Goal: Obtain resource: Obtain resource

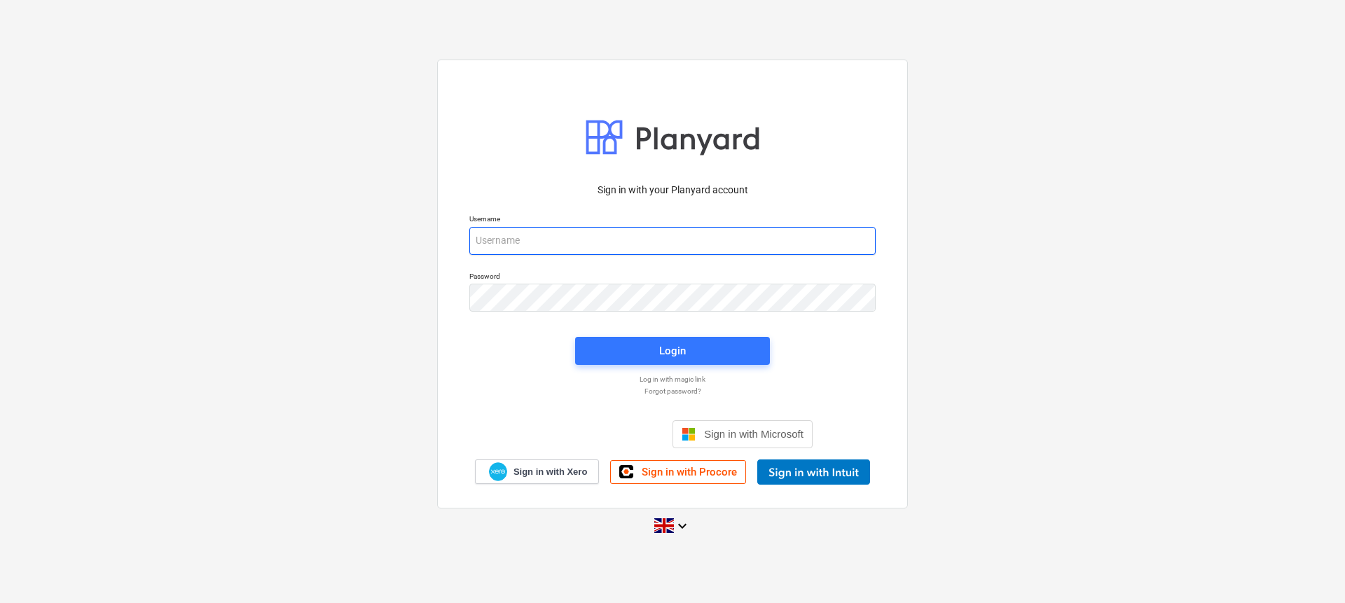
click at [541, 250] on input "email" at bounding box center [672, 241] width 406 height 28
type input "[EMAIL_ADDRESS][DOMAIN_NAME]"
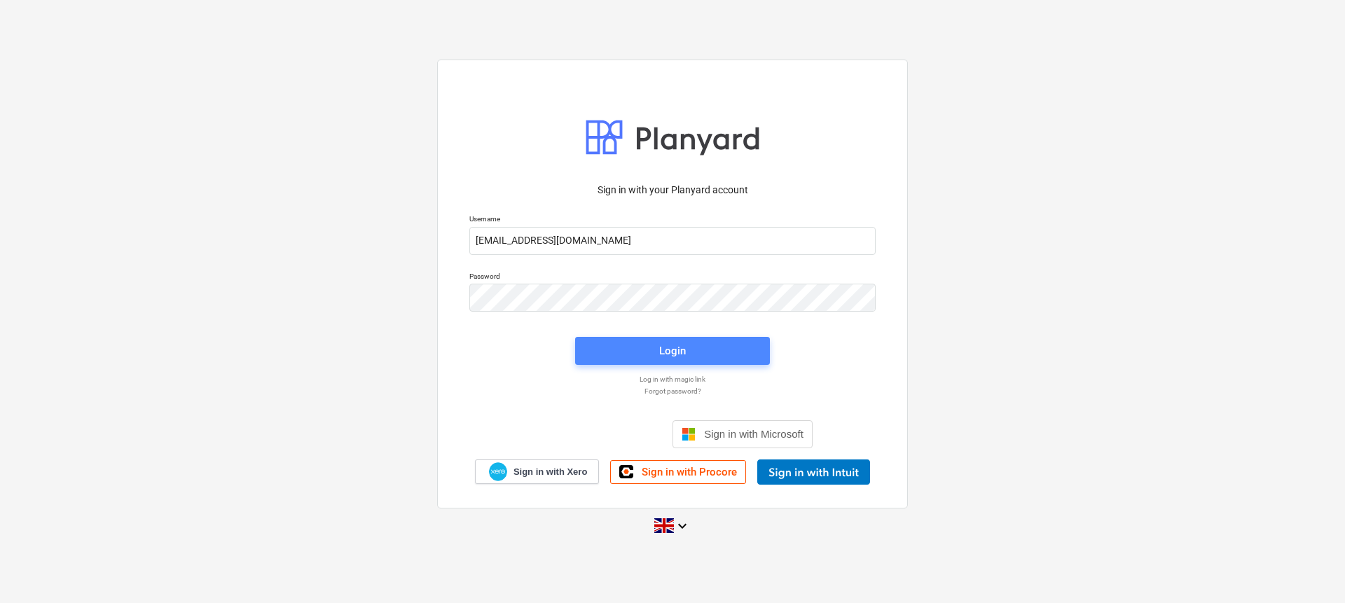
click at [618, 344] on span "Login" at bounding box center [672, 351] width 161 height 18
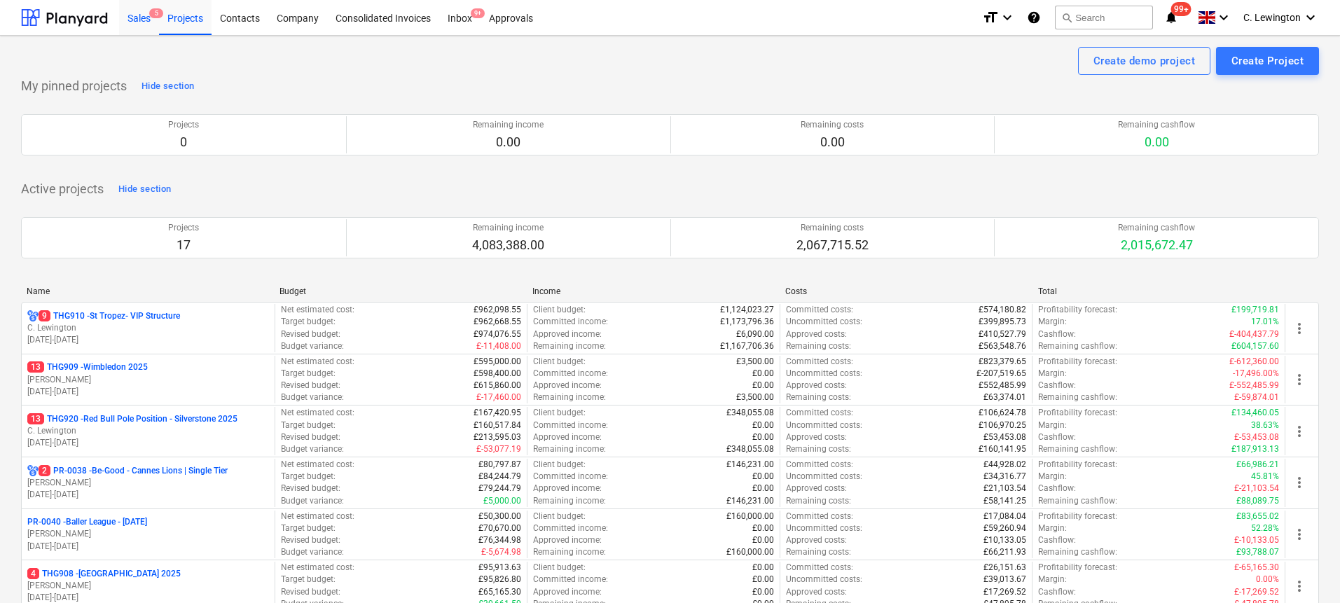
click at [151, 25] on div "Sales 5" at bounding box center [139, 17] width 40 height 36
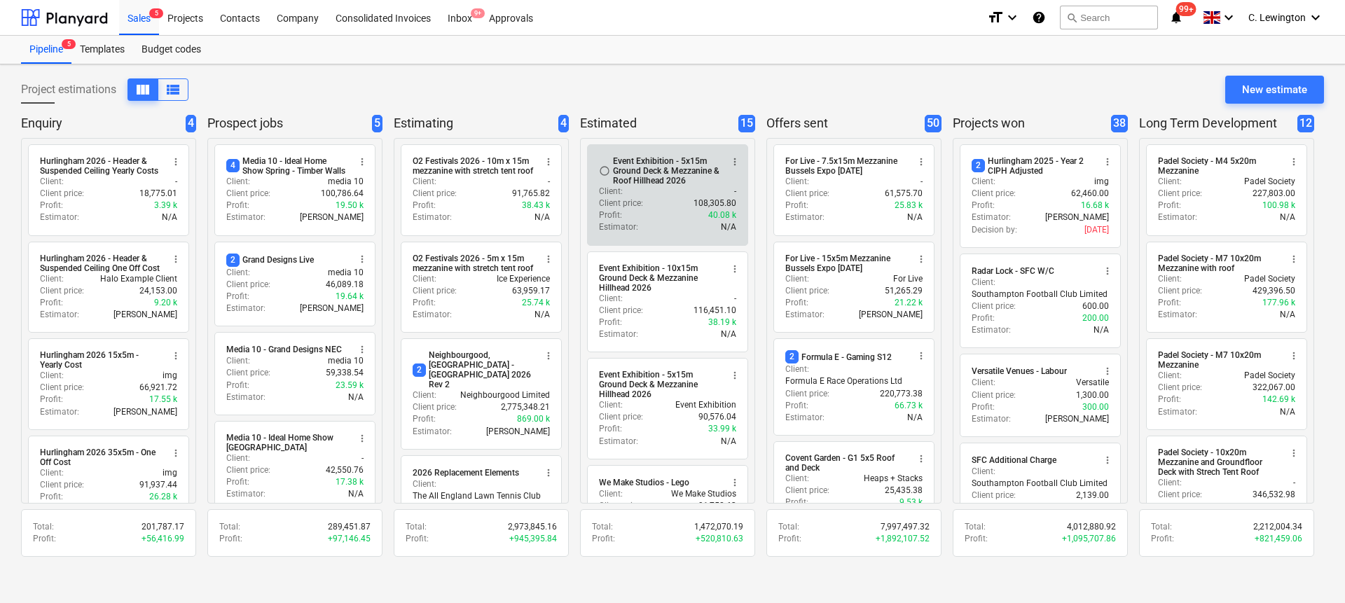
click at [658, 202] on div "Client price : 108,305.80" at bounding box center [667, 203] width 137 height 12
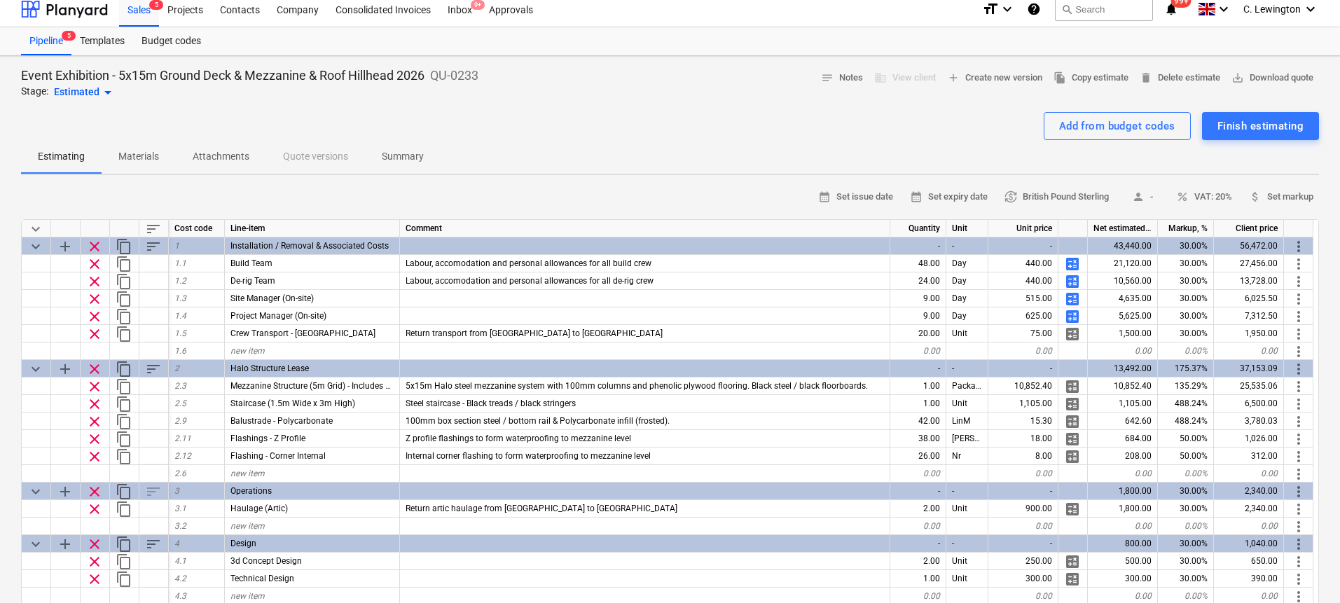
scroll to position [27, 0]
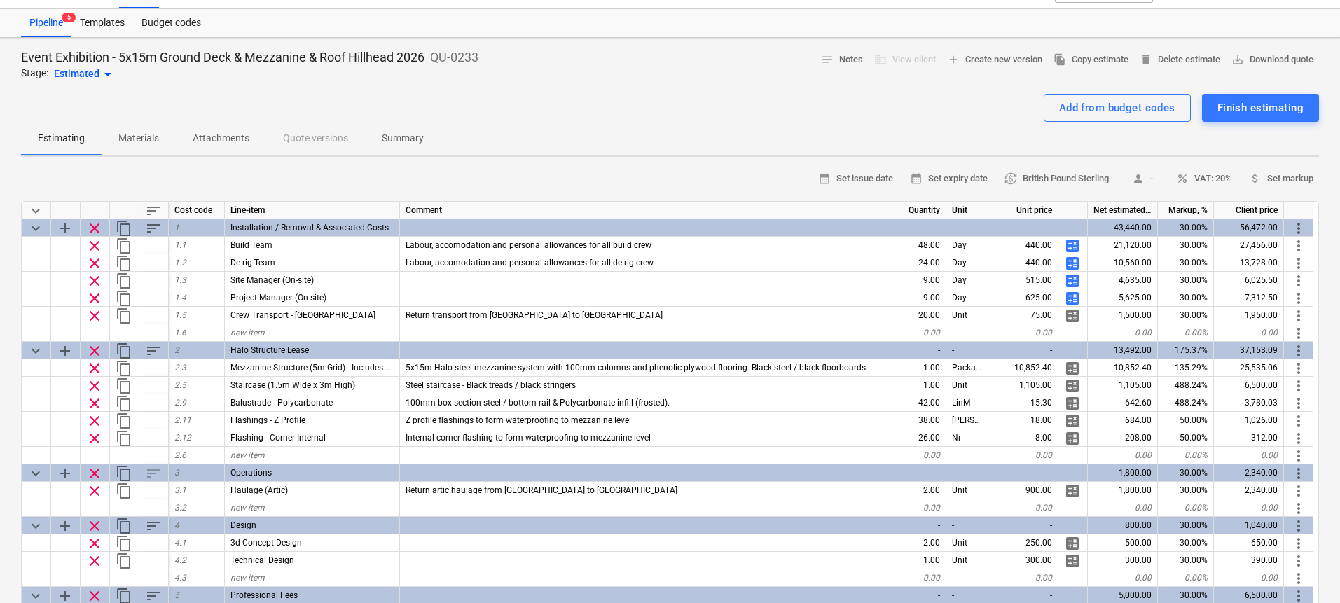
click at [684, 132] on div "Estimating Materials Attachments Quote versions Summary" at bounding box center [670, 139] width 1298 height 34
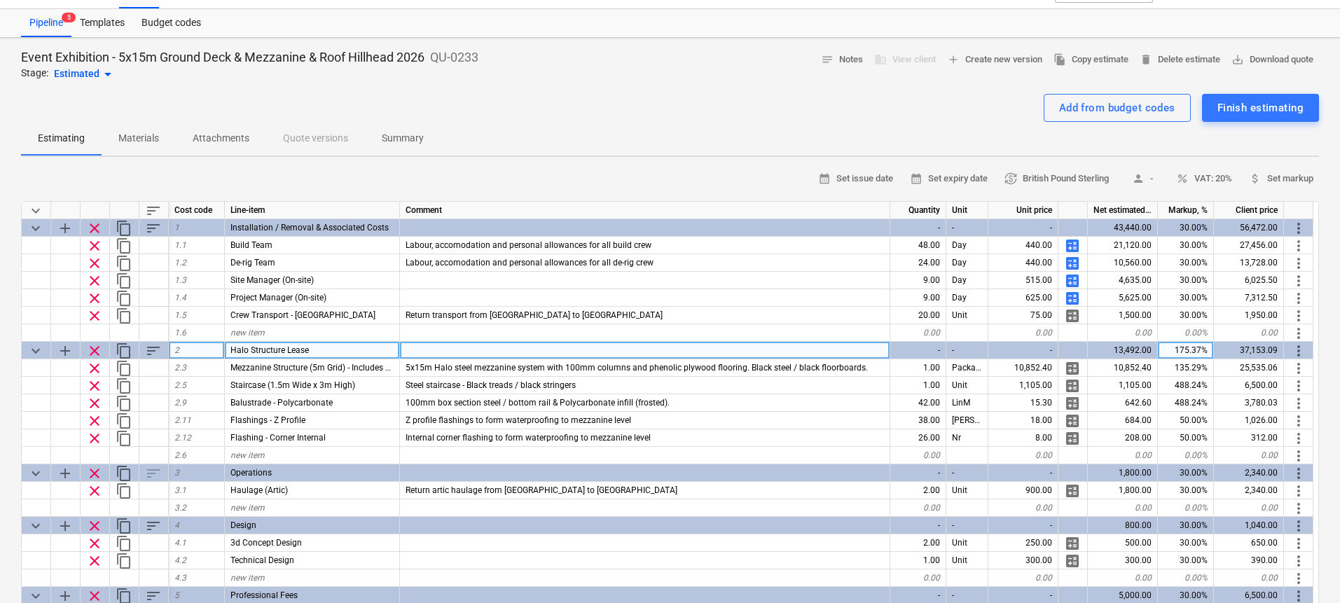
scroll to position [0, 0]
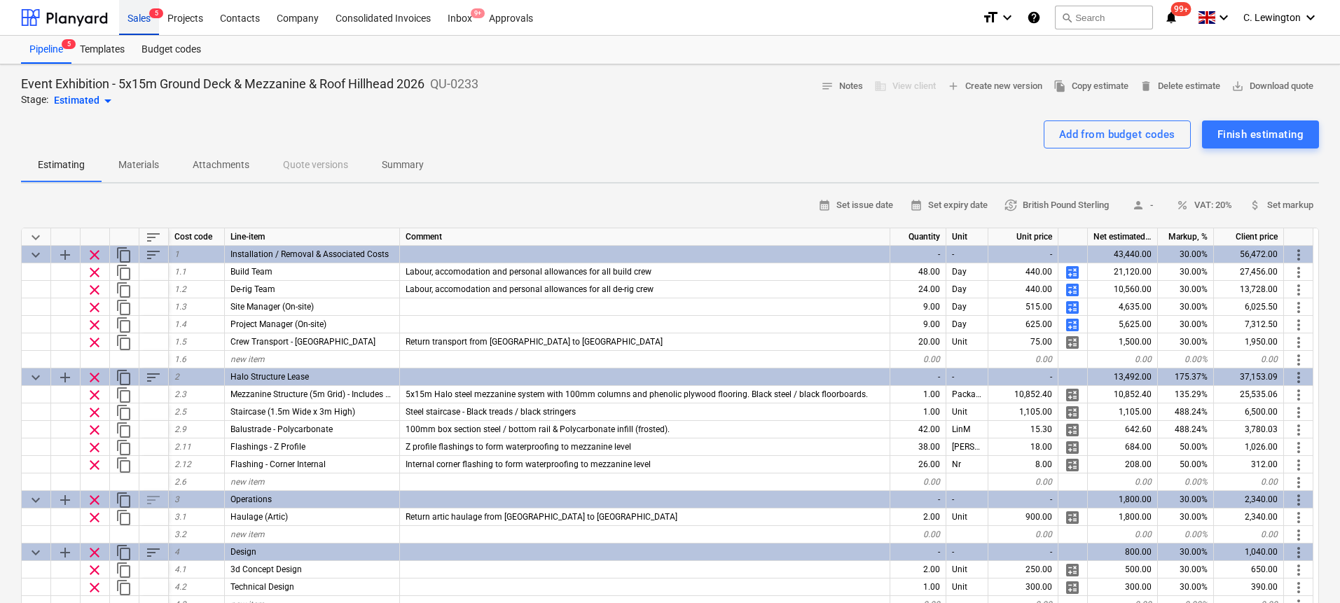
click at [149, 22] on div "Sales 5" at bounding box center [139, 17] width 40 height 36
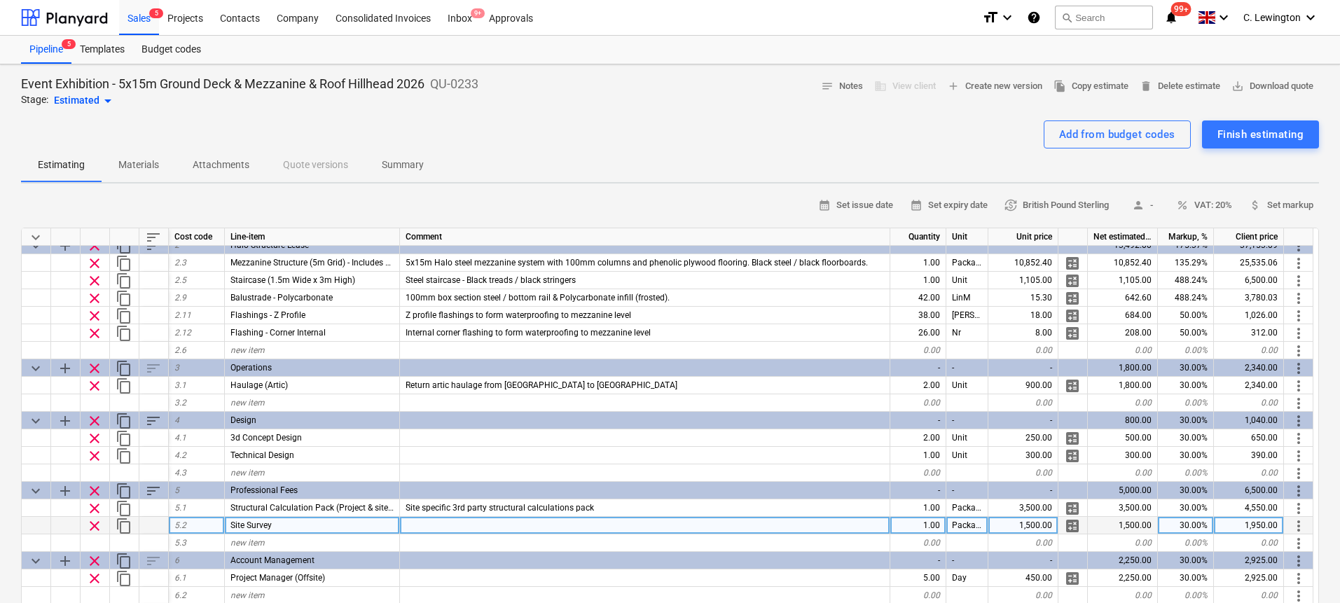
scroll to position [173, 0]
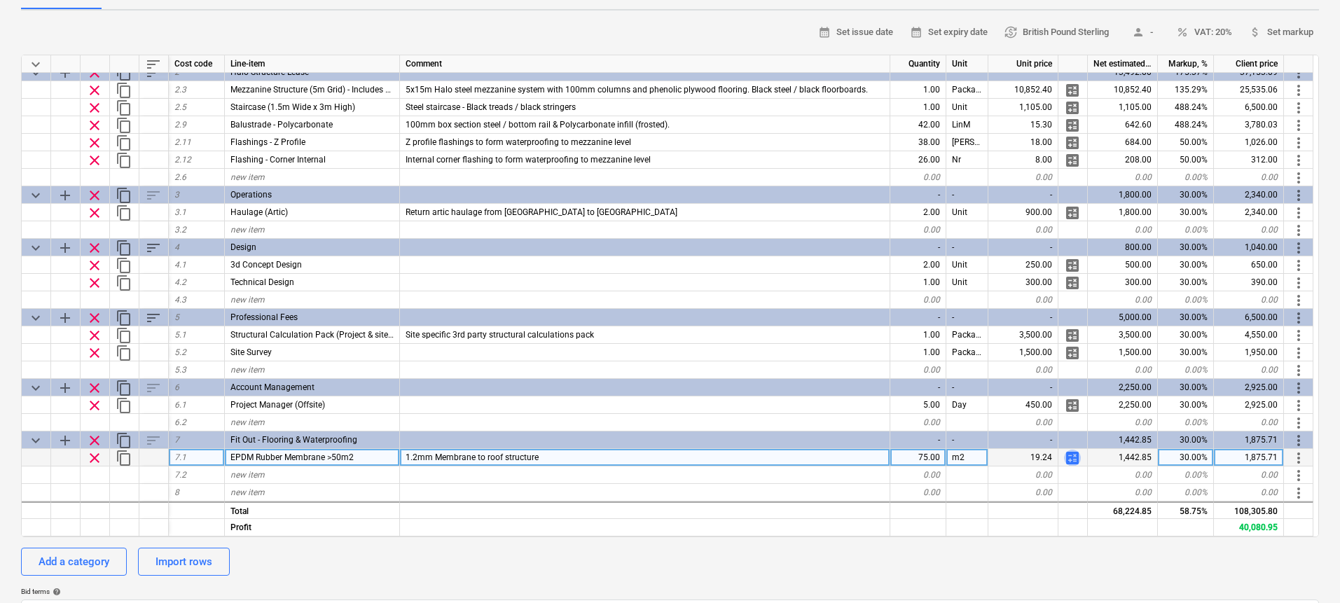
click at [1067, 459] on span "calculate" at bounding box center [1072, 458] width 17 height 17
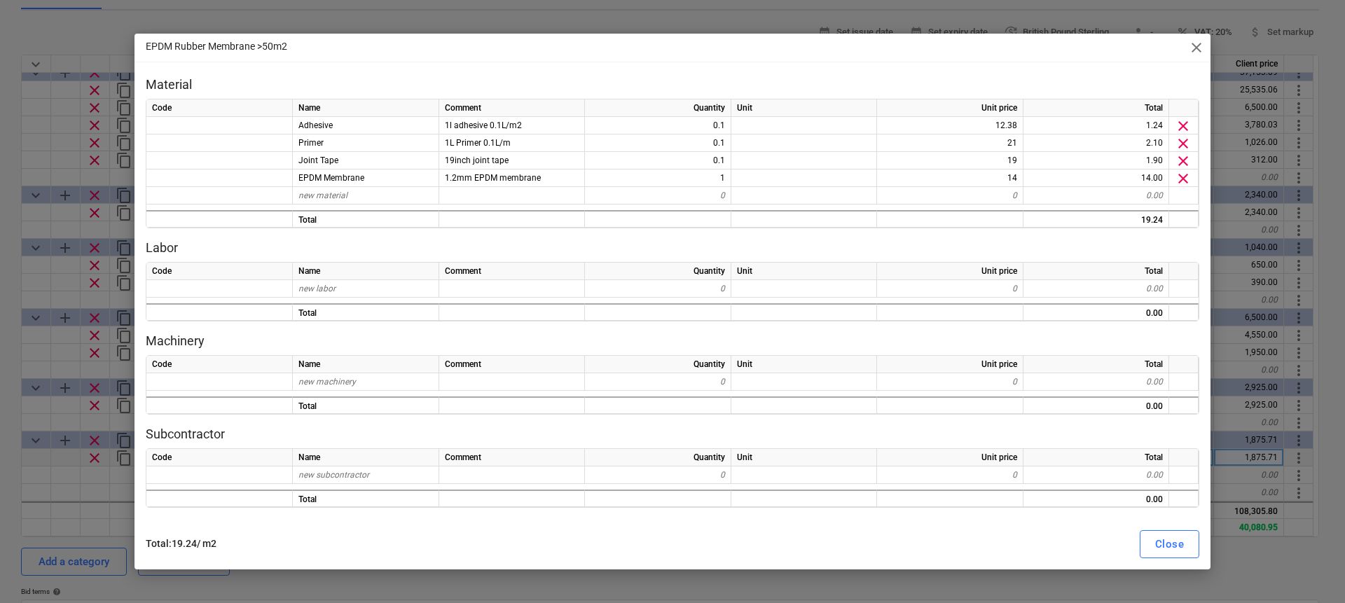
click at [1193, 44] on span "close" at bounding box center [1196, 47] width 17 height 17
type textarea "x"
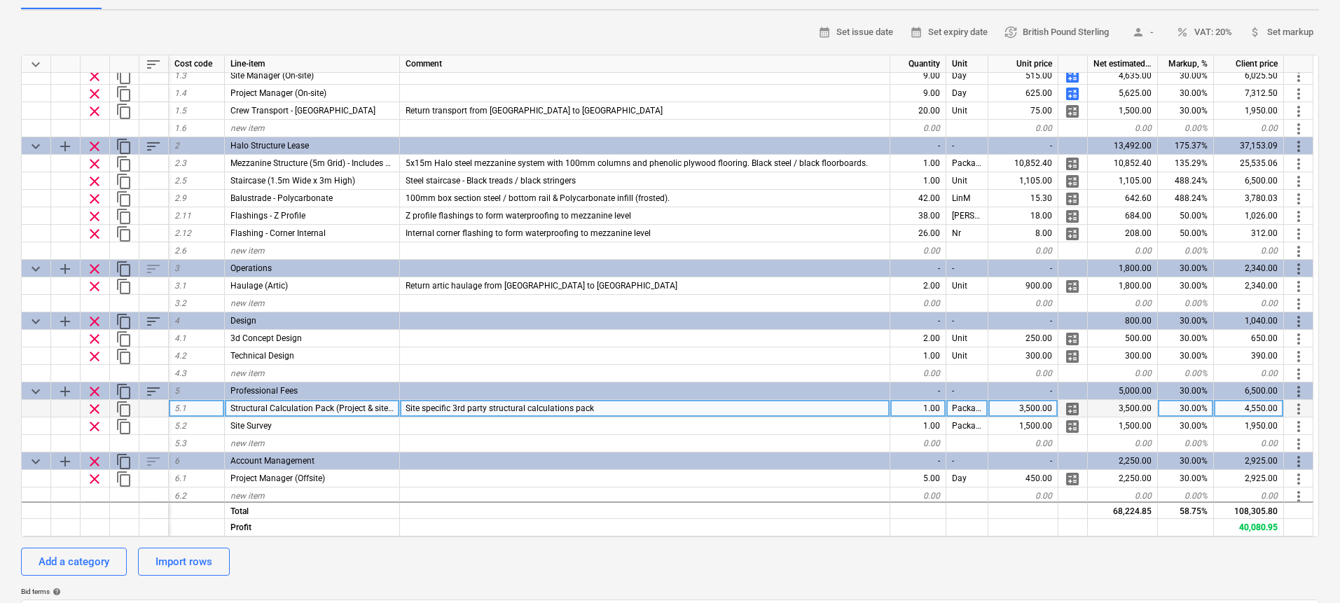
scroll to position [49, 0]
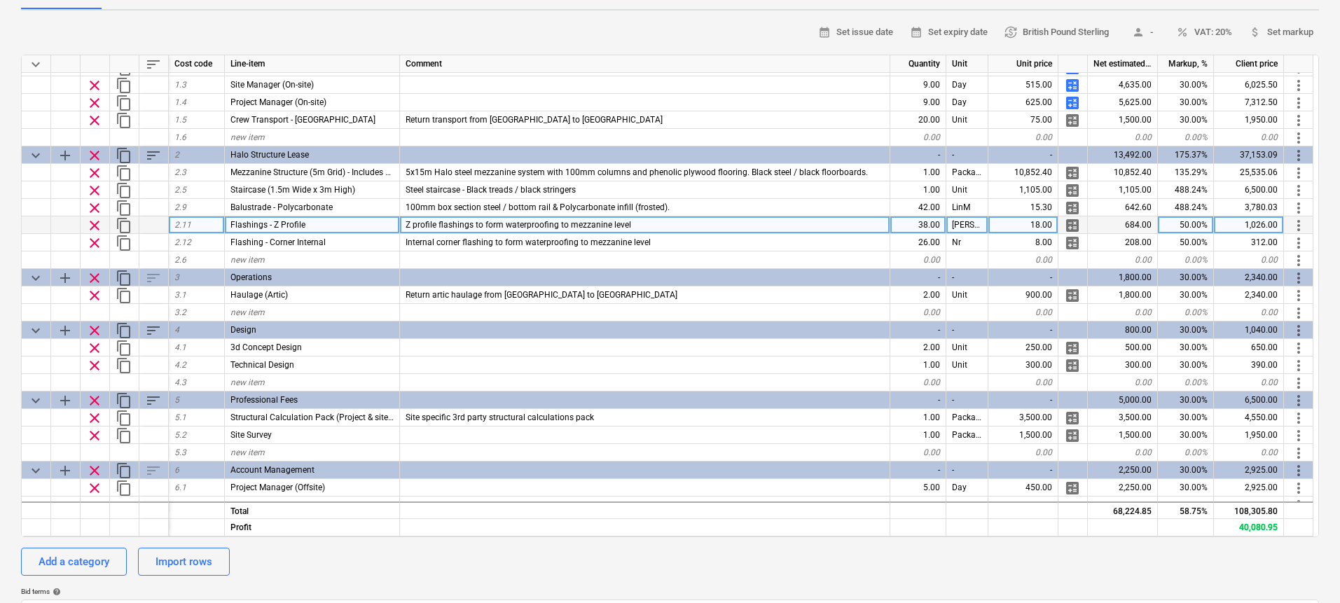
click at [1037, 228] on div "18.00" at bounding box center [1023, 225] width 70 height 18
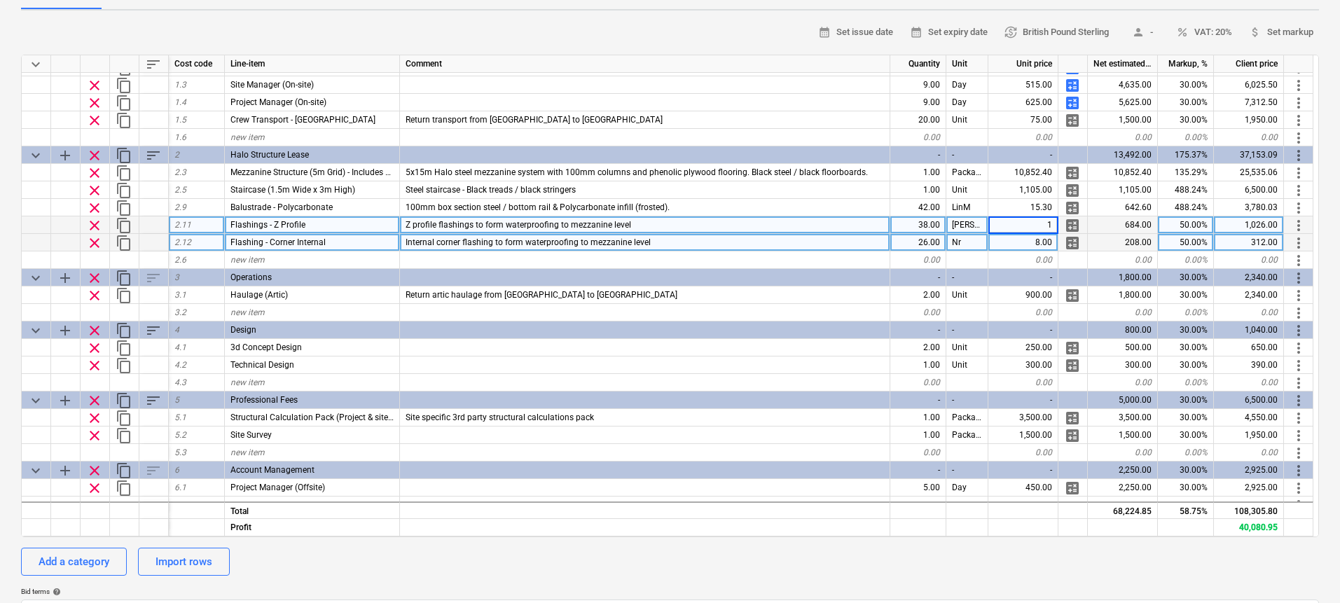
type input "10"
type textarea "x"
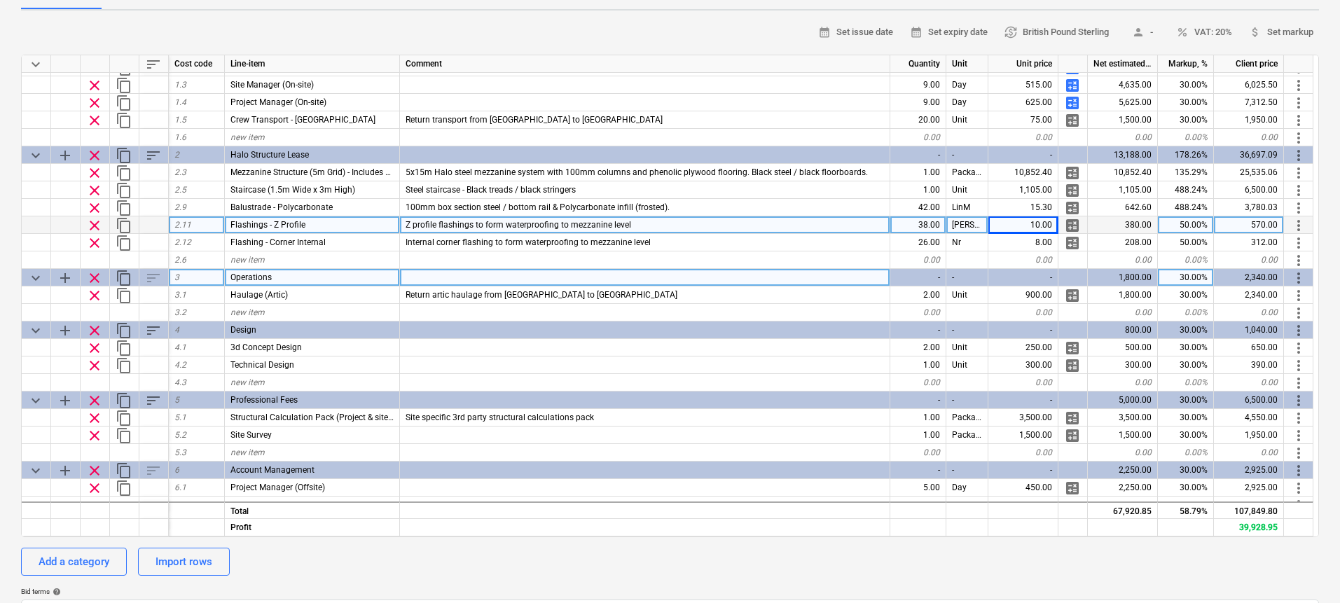
scroll to position [57, 0]
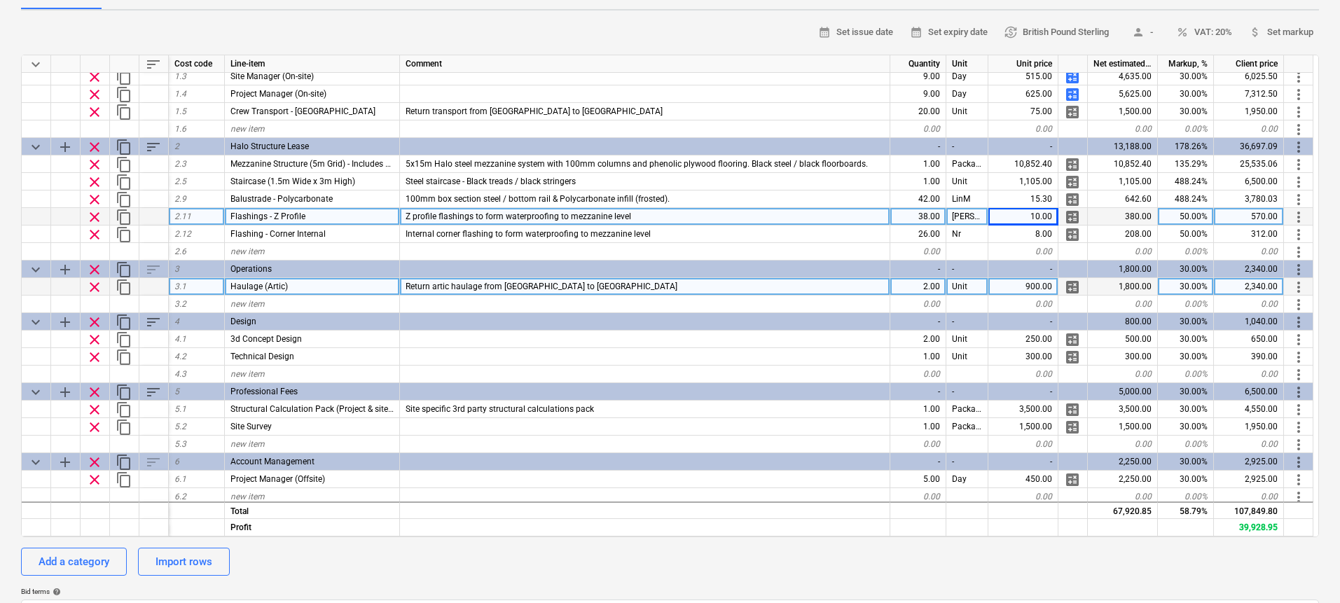
click at [1021, 287] on div "900.00" at bounding box center [1023, 287] width 70 height 18
type input "800"
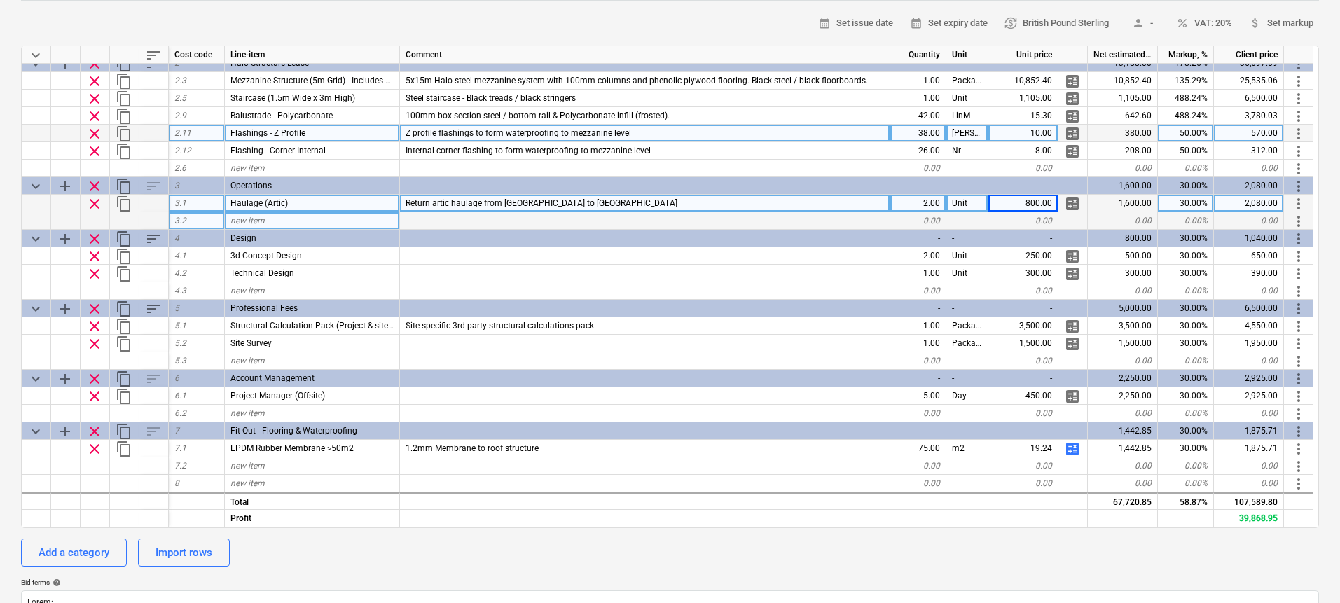
scroll to position [0, 0]
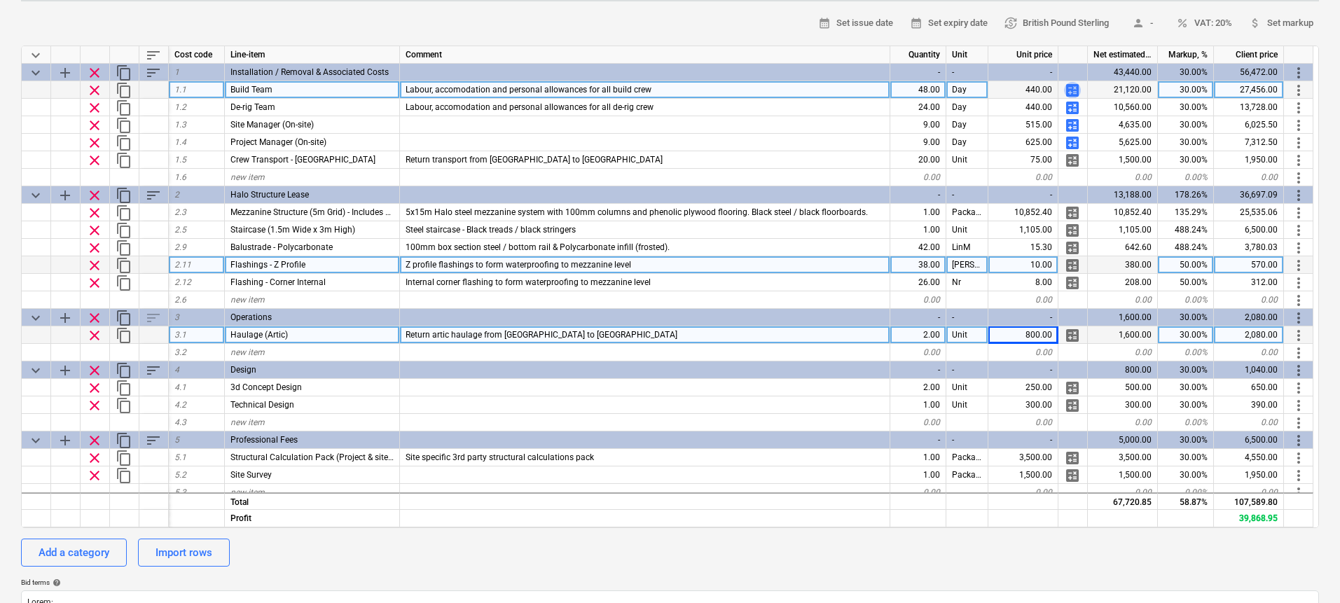
click at [1071, 92] on span "calculate" at bounding box center [1072, 90] width 17 height 17
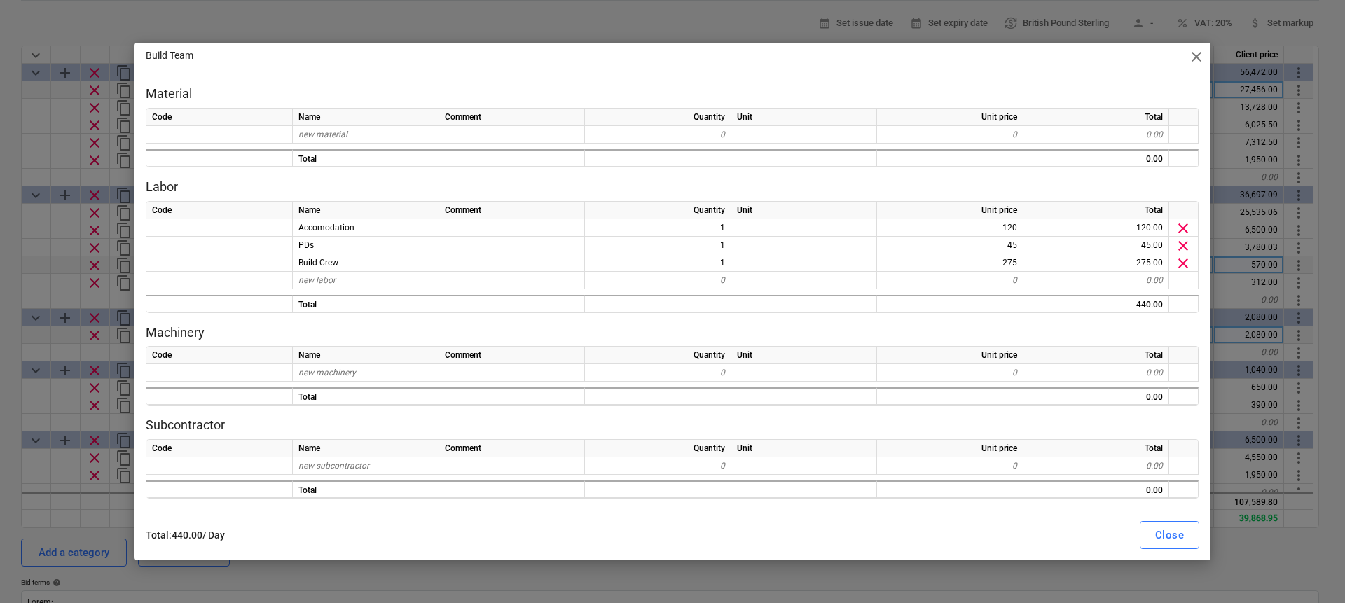
click at [1198, 57] on span "close" at bounding box center [1196, 56] width 17 height 17
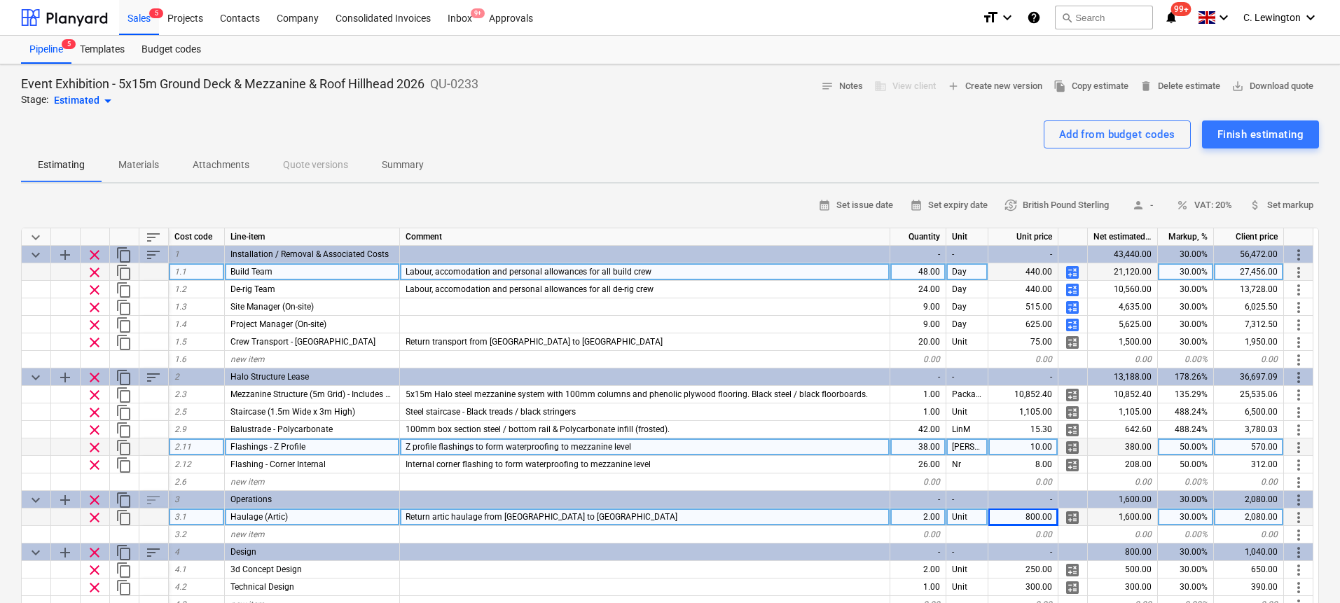
click at [1075, 272] on span "calculate" at bounding box center [1072, 272] width 17 height 17
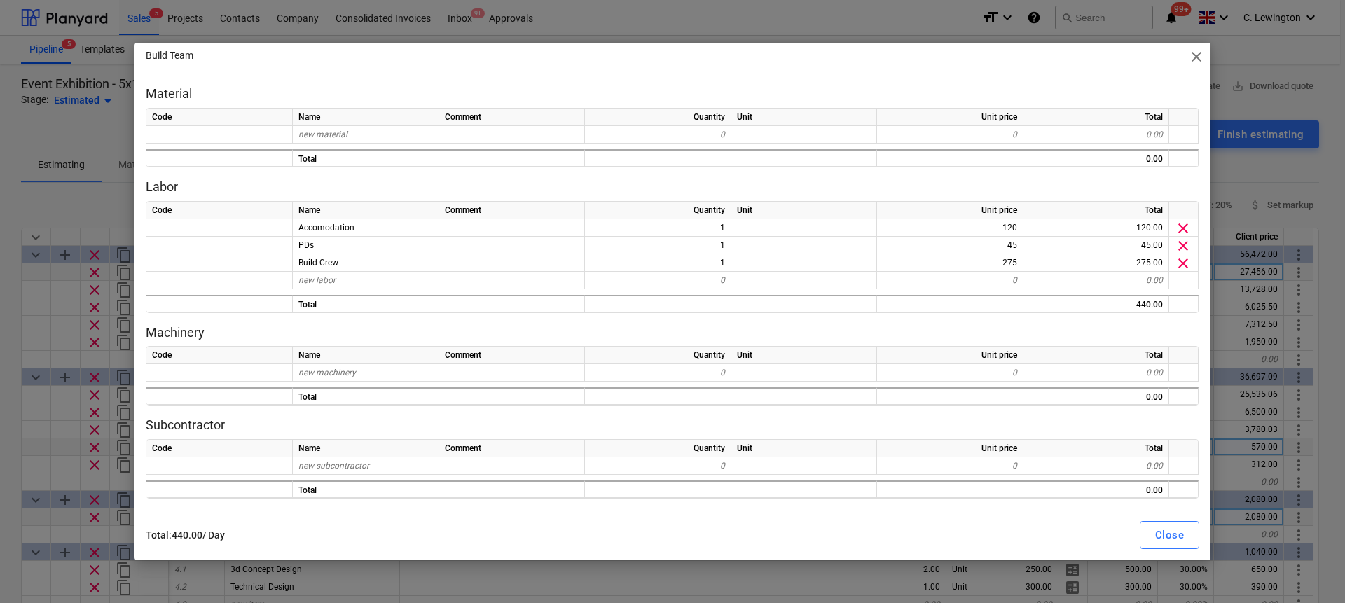
click at [1191, 57] on span "close" at bounding box center [1196, 56] width 17 height 17
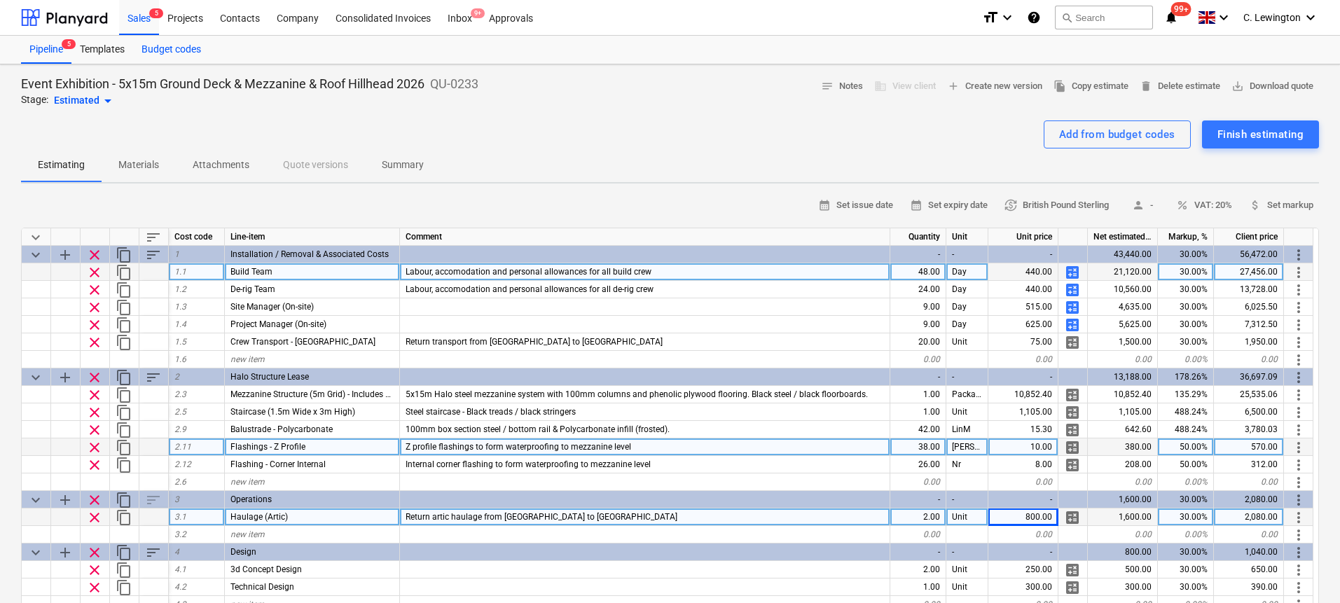
click at [185, 53] on div "Budget codes" at bounding box center [171, 50] width 76 height 28
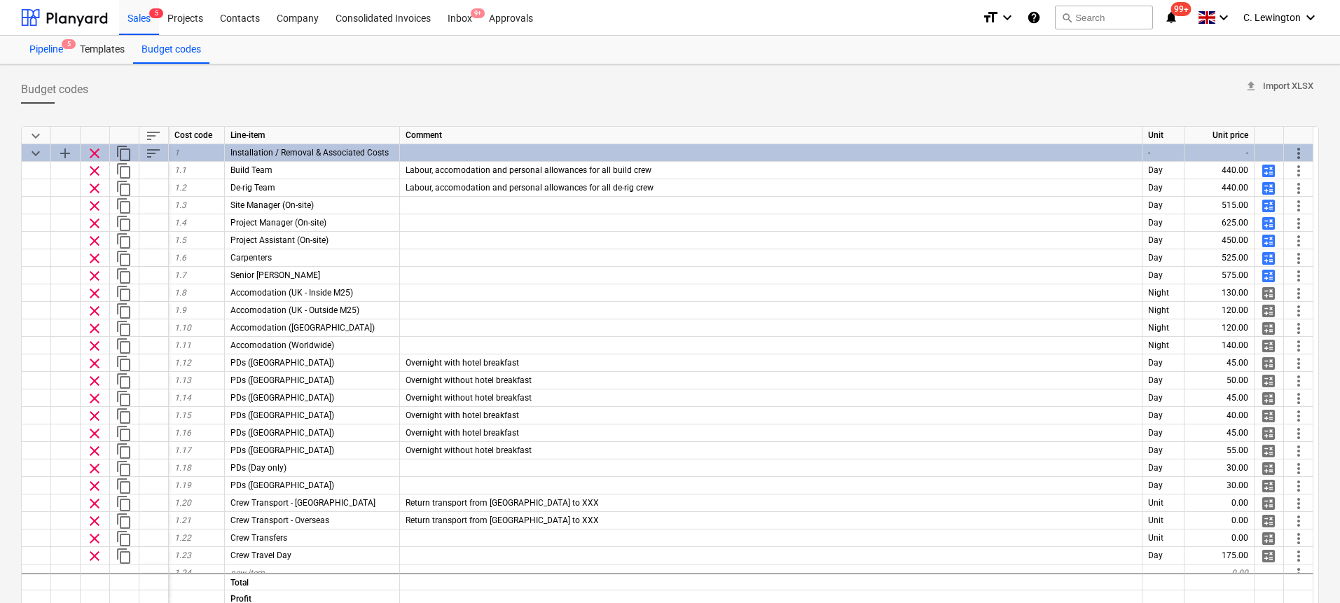
click at [60, 47] on div "Pipeline 5" at bounding box center [46, 50] width 50 height 28
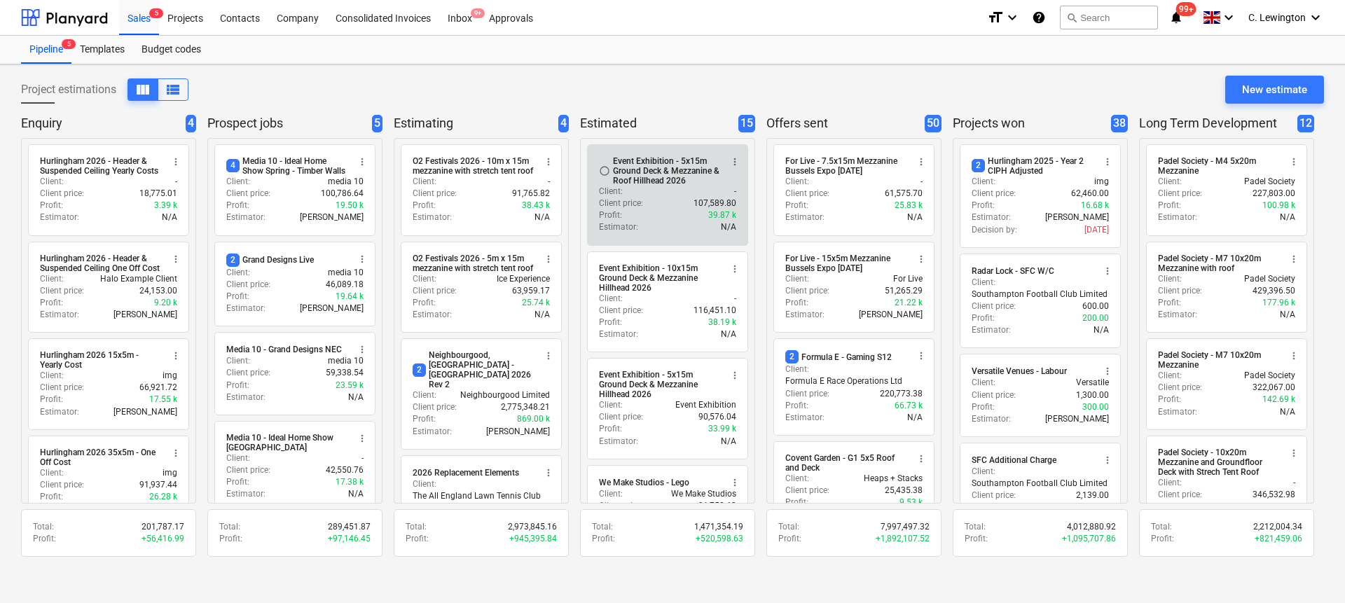
click at [636, 174] on div "Event Exhibition - 5x15m Ground Deck & Mezzanine & Roof Hillhead 2026" at bounding box center [667, 170] width 108 height 29
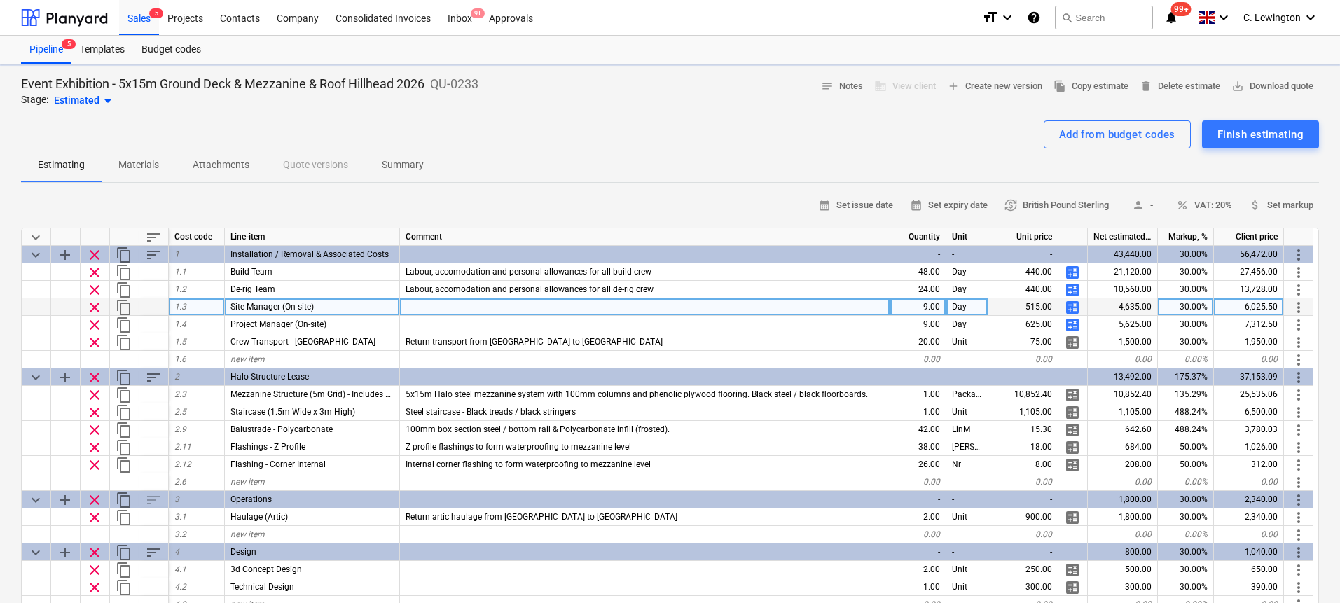
type textarea "x"
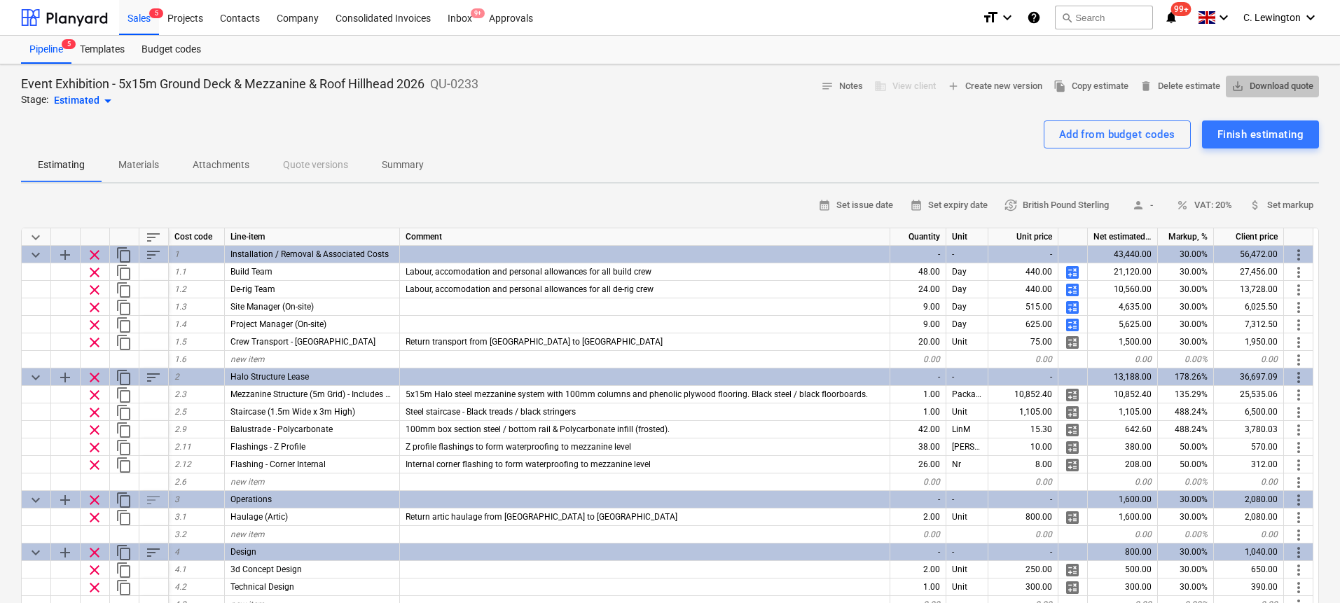
click at [1270, 91] on span "save_alt Download quote" at bounding box center [1272, 86] width 82 height 16
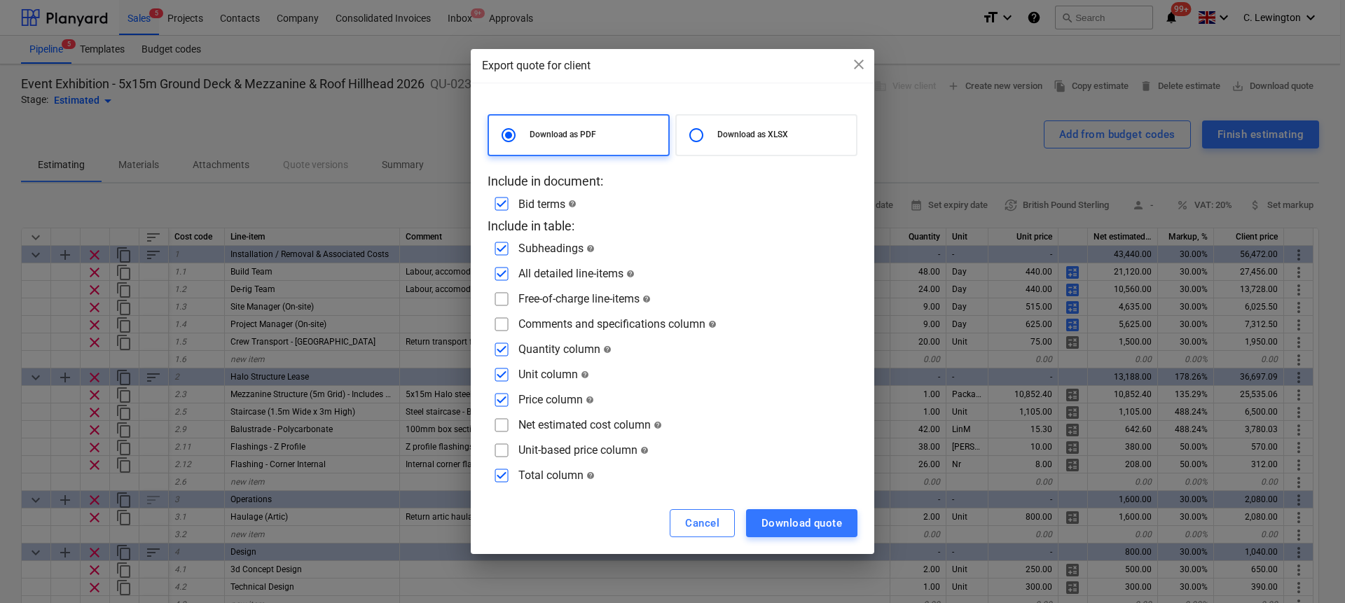
click at [501, 400] on input "checkbox" at bounding box center [501, 400] width 22 height 22
checkbox input "false"
click at [501, 379] on input "checkbox" at bounding box center [501, 374] width 22 height 22
checkbox input "false"
click at [501, 347] on input "checkbox" at bounding box center [501, 349] width 22 height 22
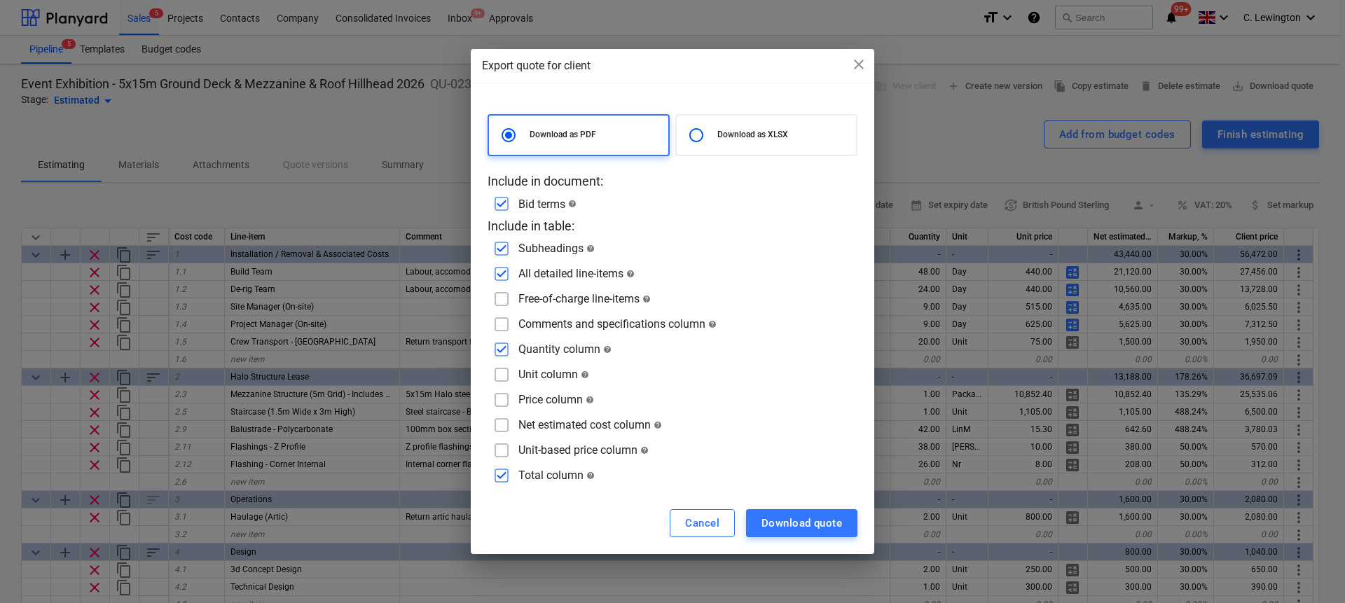
checkbox input "false"
click at [503, 322] on input "checkbox" at bounding box center [501, 324] width 22 height 22
checkbox input "true"
click at [789, 514] on div "Download quote" at bounding box center [801, 523] width 81 height 18
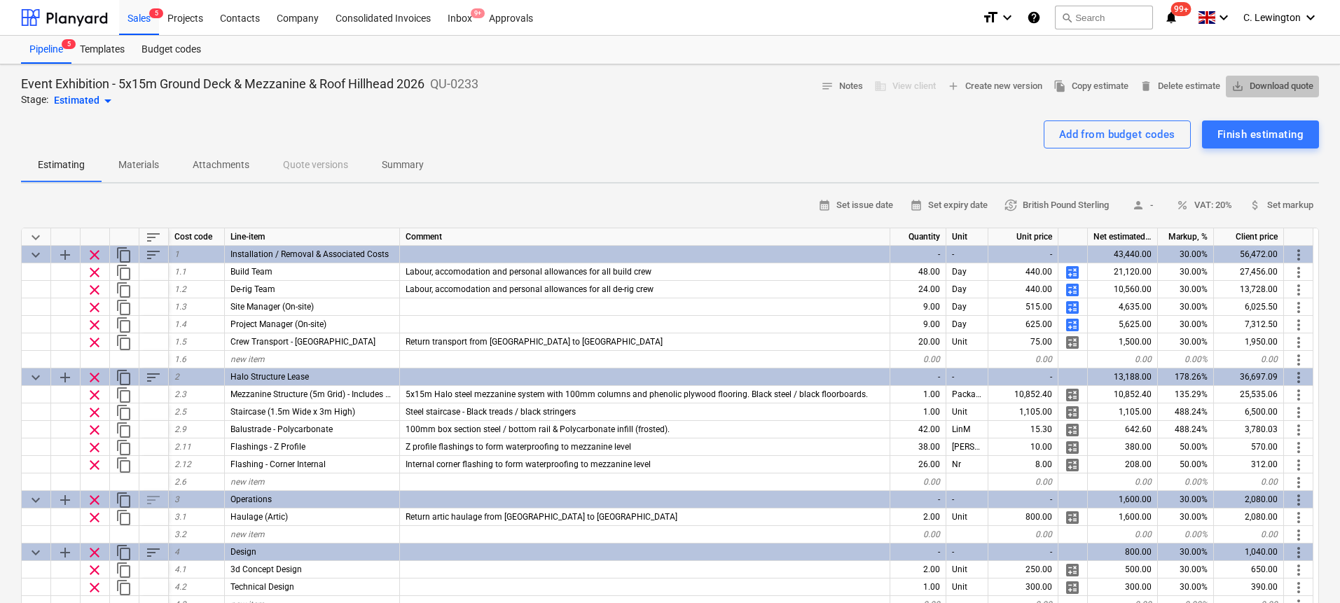
click at [1302, 86] on span "save_alt Download quote" at bounding box center [1272, 86] width 82 height 16
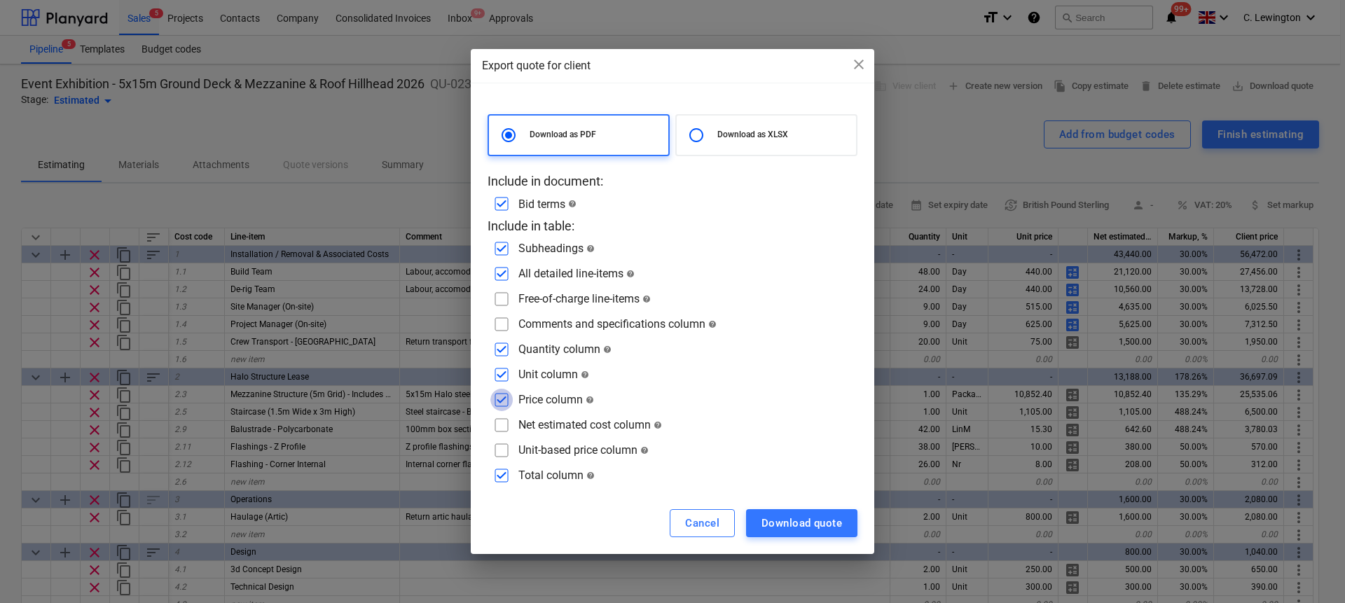
click at [503, 398] on input "checkbox" at bounding box center [501, 400] width 22 height 22
checkbox input "false"
click at [500, 381] on input "checkbox" at bounding box center [501, 374] width 22 height 22
checkbox input "false"
click at [502, 345] on input "checkbox" at bounding box center [501, 349] width 22 height 22
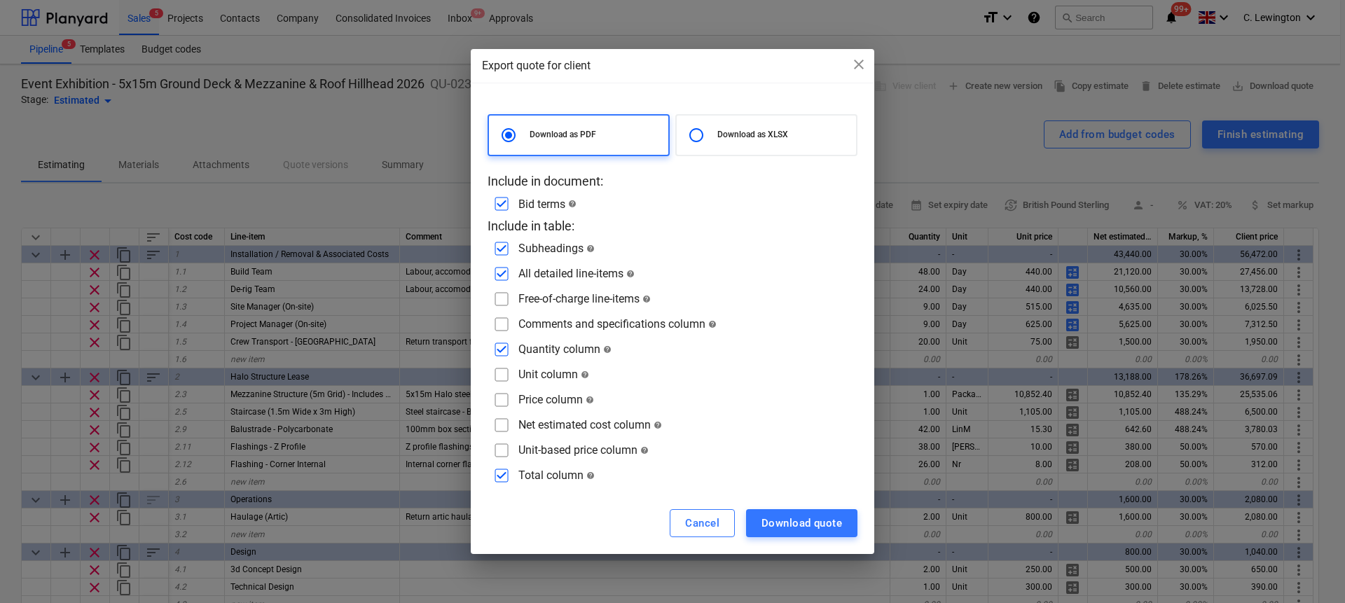
checkbox input "false"
click at [512, 473] on input "checkbox" at bounding box center [501, 475] width 22 height 22
checkbox input "false"
click at [505, 323] on input "checkbox" at bounding box center [501, 324] width 22 height 22
checkbox input "true"
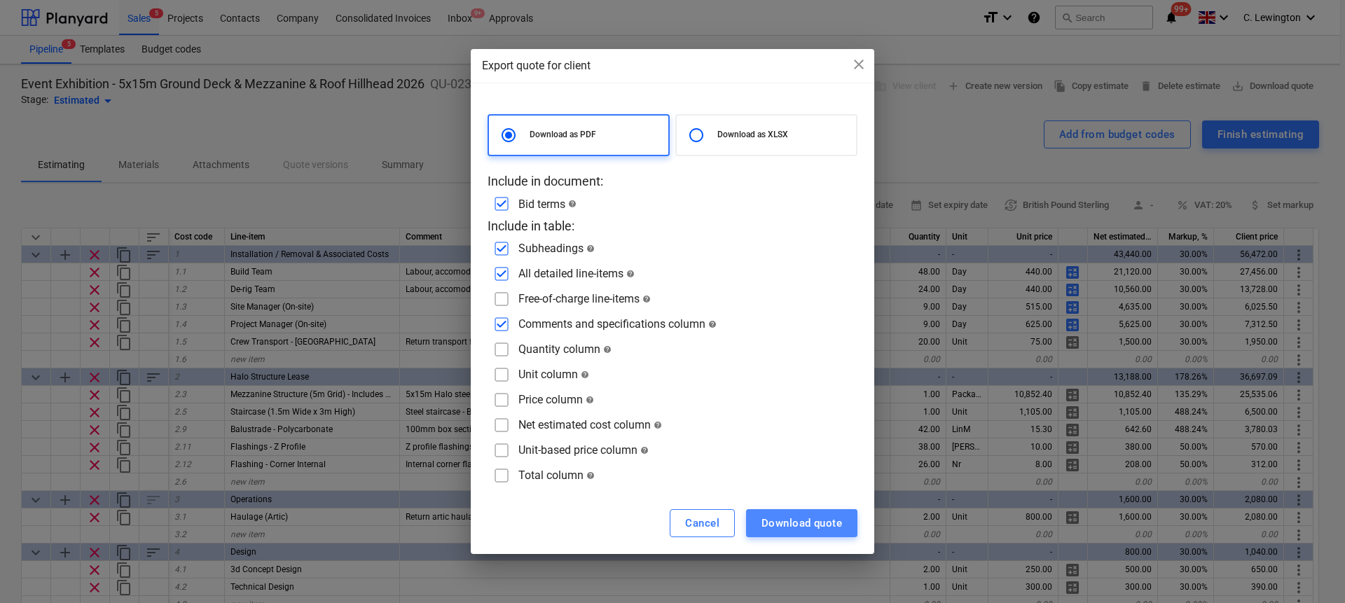
click at [794, 515] on div "Download quote" at bounding box center [801, 523] width 81 height 18
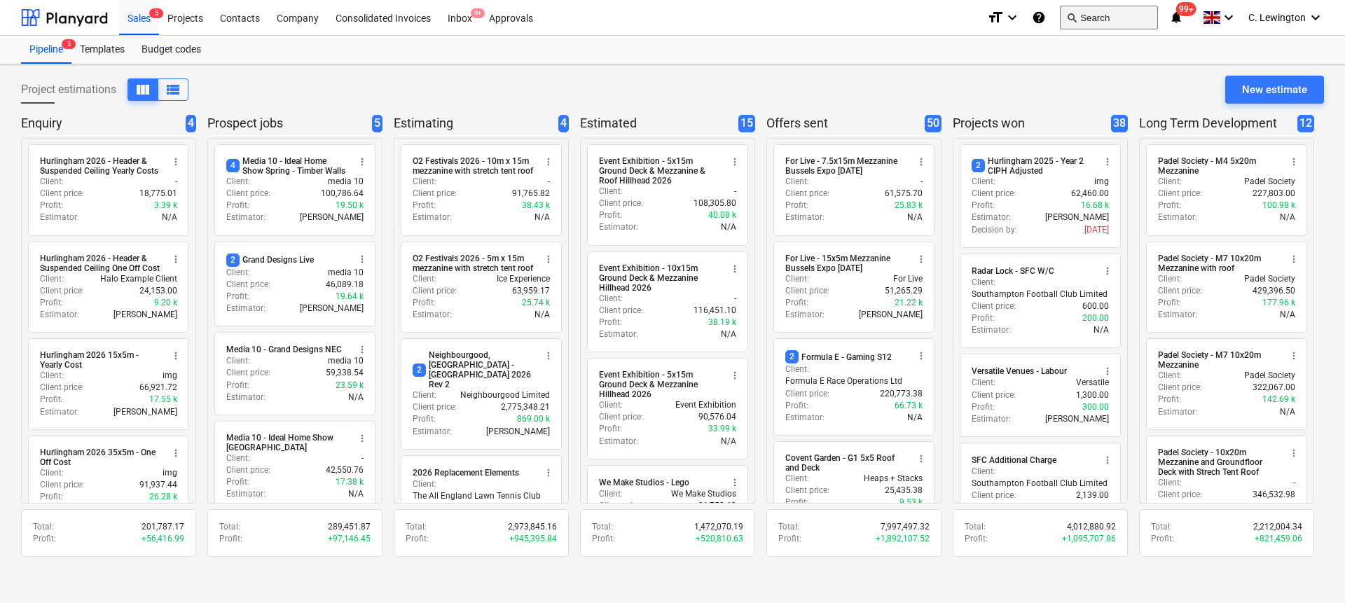
click at [1091, 24] on button "search Search" at bounding box center [1109, 18] width 98 height 24
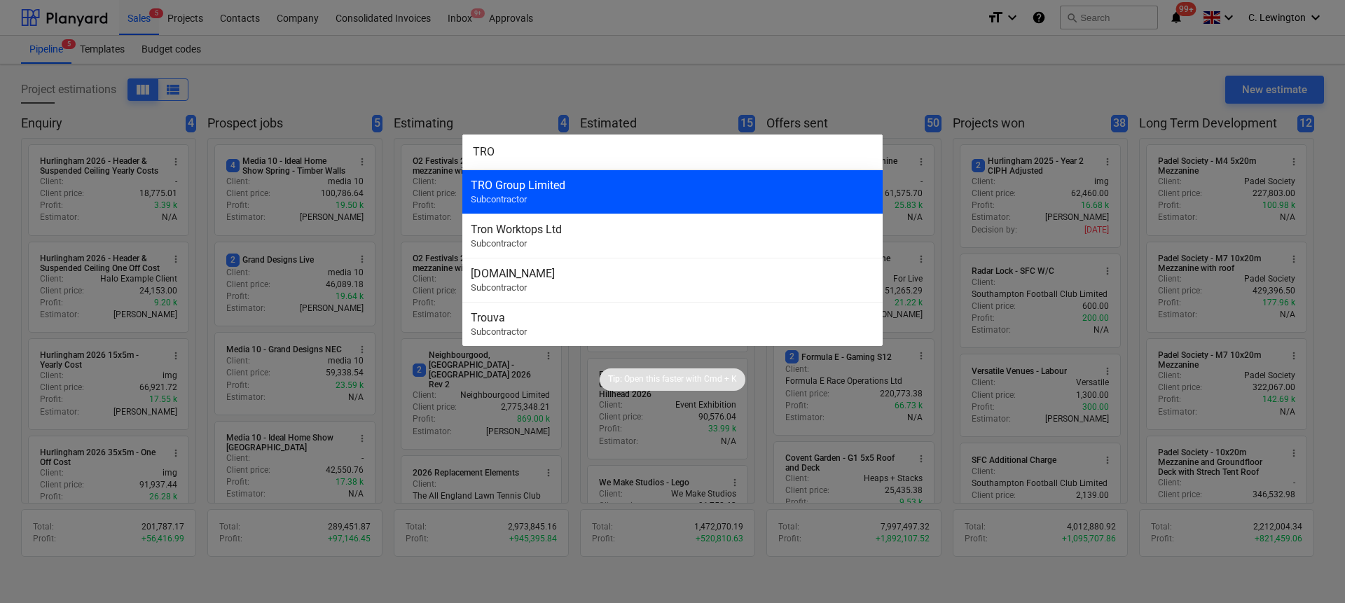
type input "TRO"
click at [501, 190] on div "TRO Group Limited" at bounding box center [672, 185] width 403 height 13
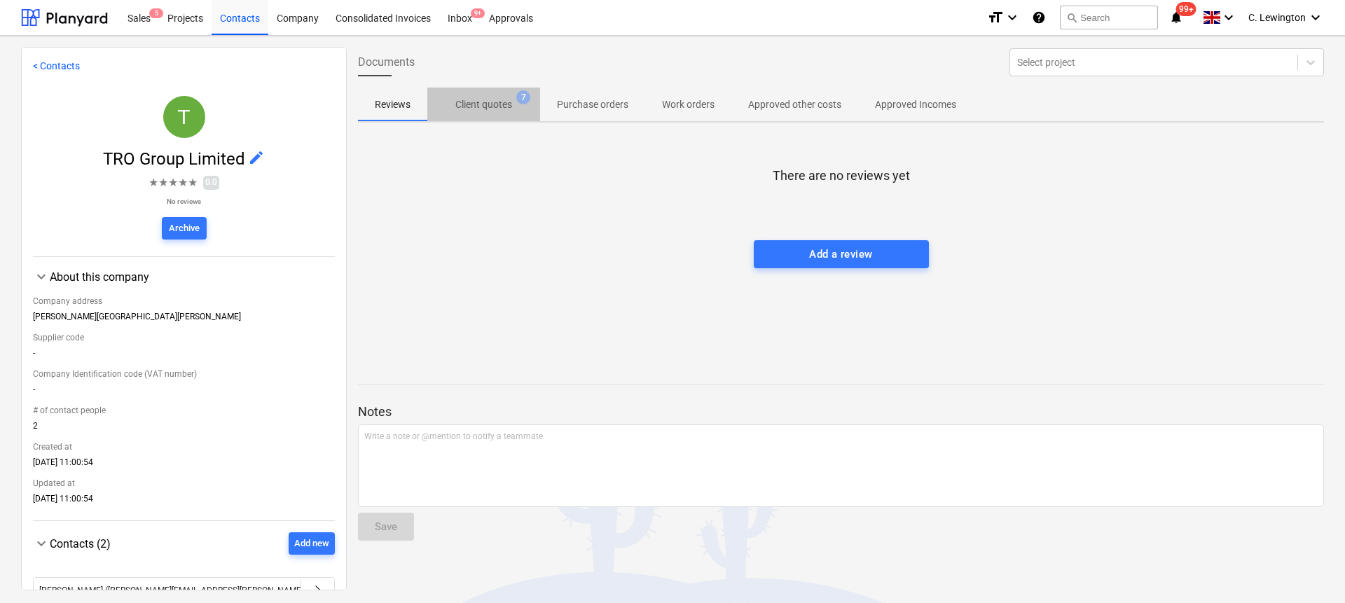
click at [478, 110] on p "Client quotes" at bounding box center [483, 104] width 57 height 15
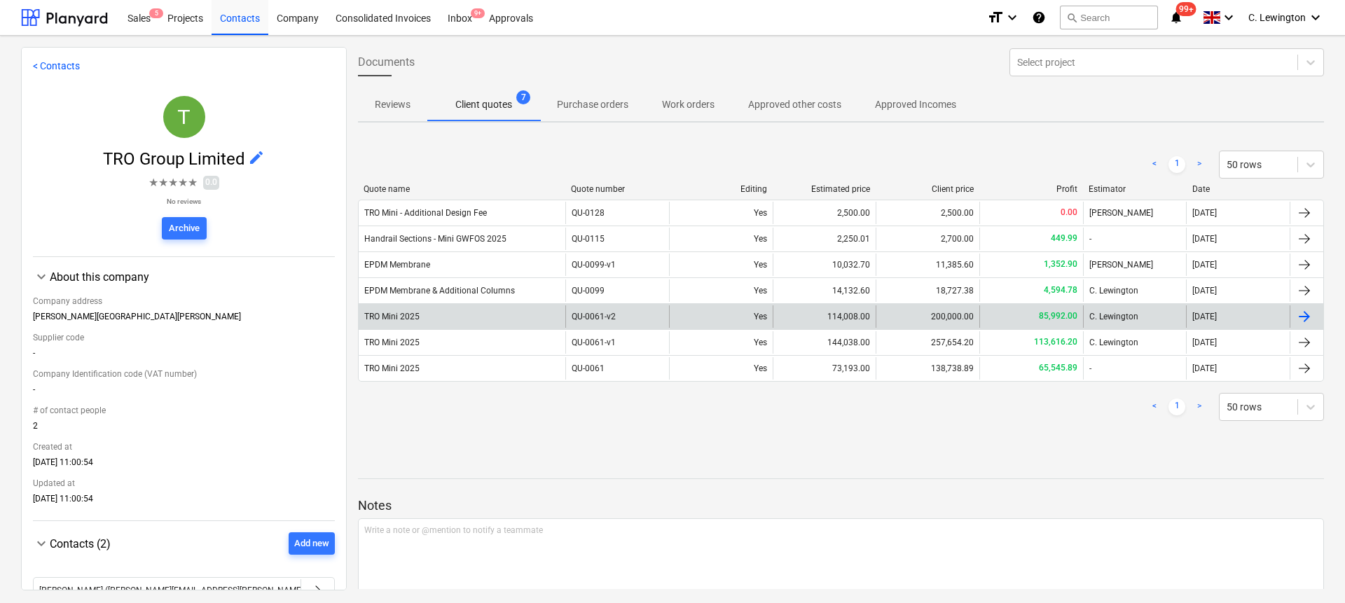
click at [473, 308] on div "TRO Mini 2025" at bounding box center [462, 316] width 207 height 22
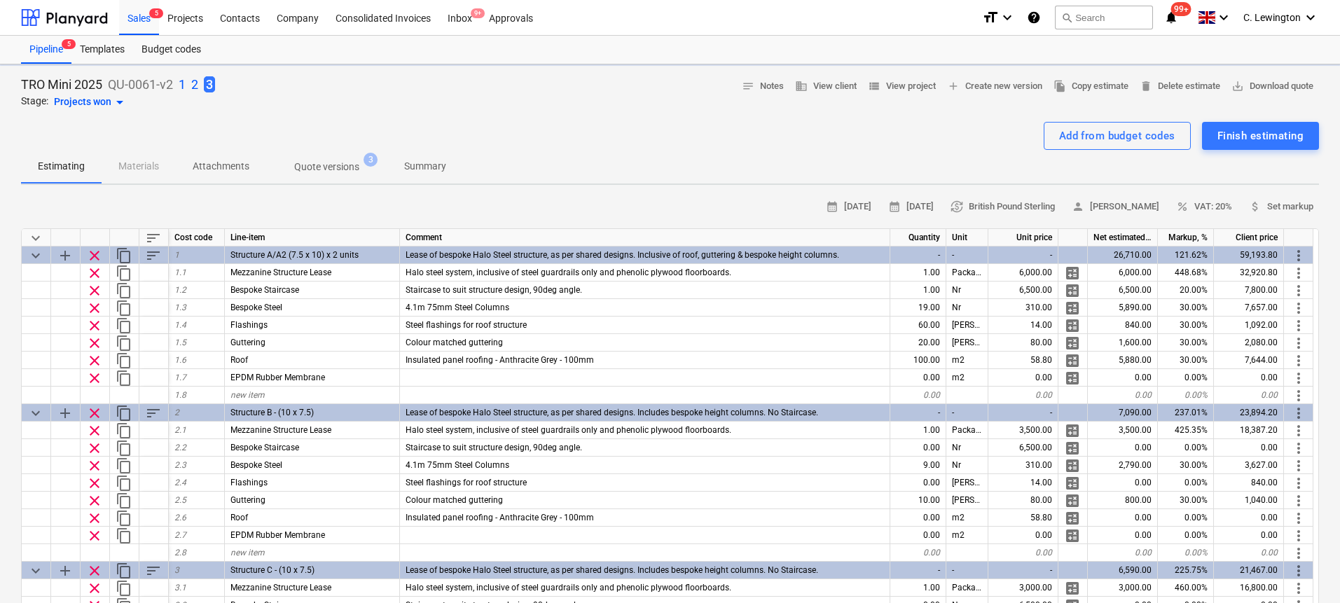
type textarea "x"
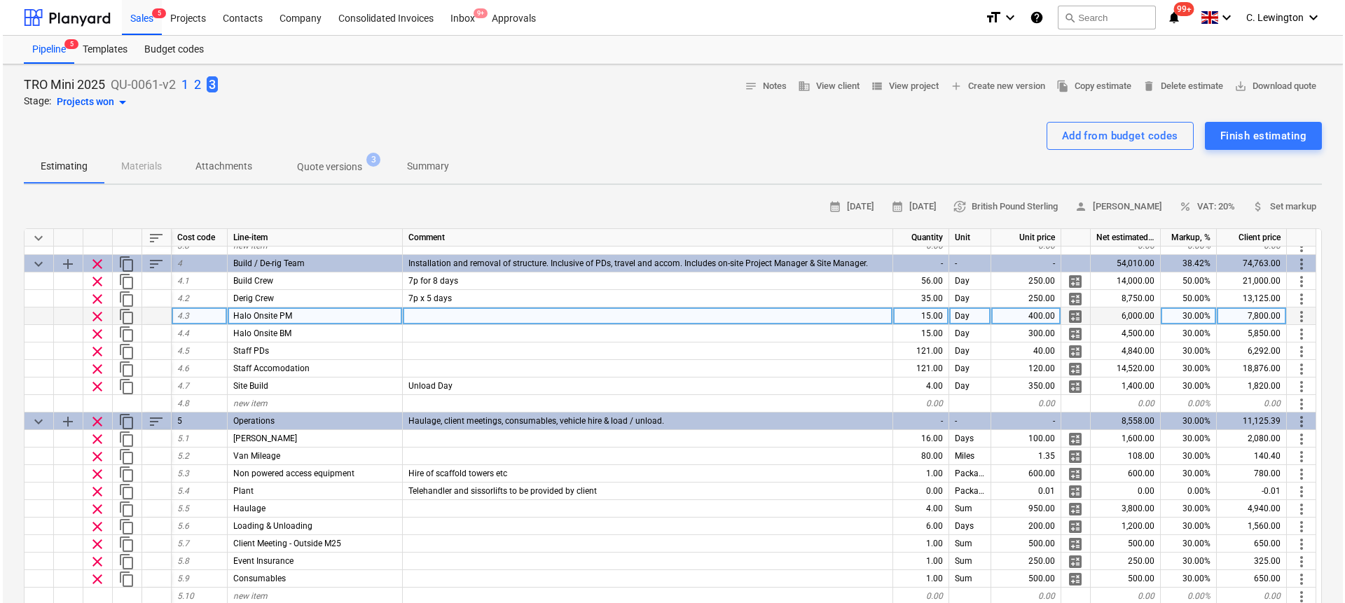
scroll to position [473, 0]
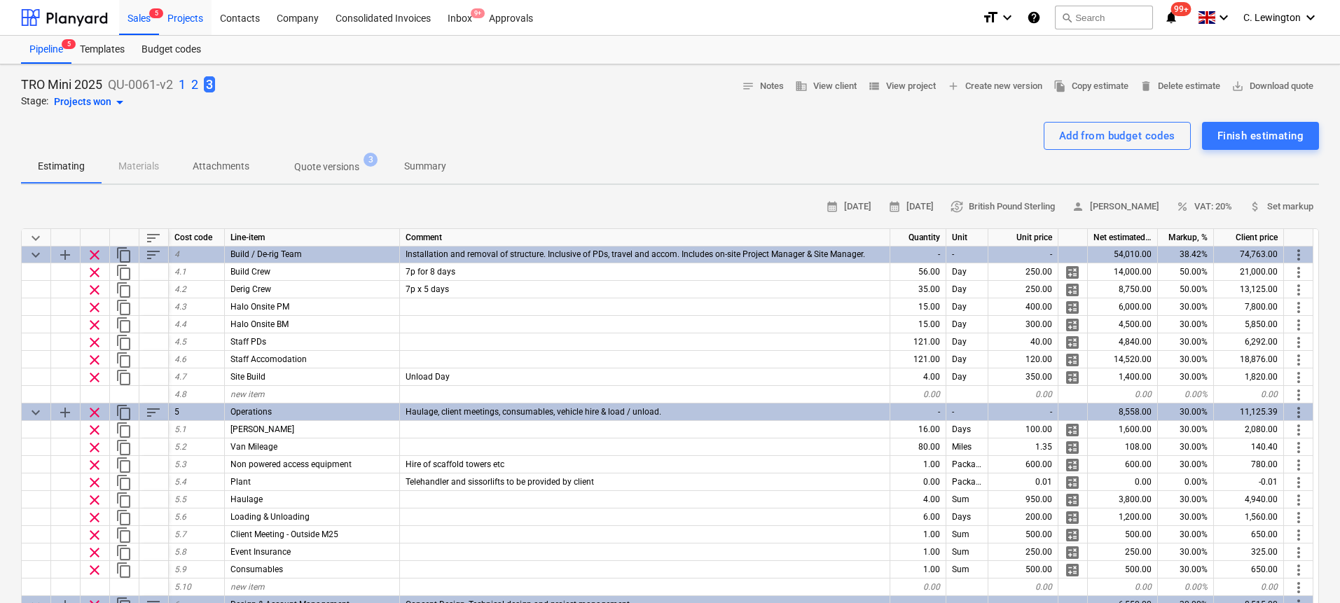
click at [176, 18] on div "Projects" at bounding box center [185, 17] width 53 height 36
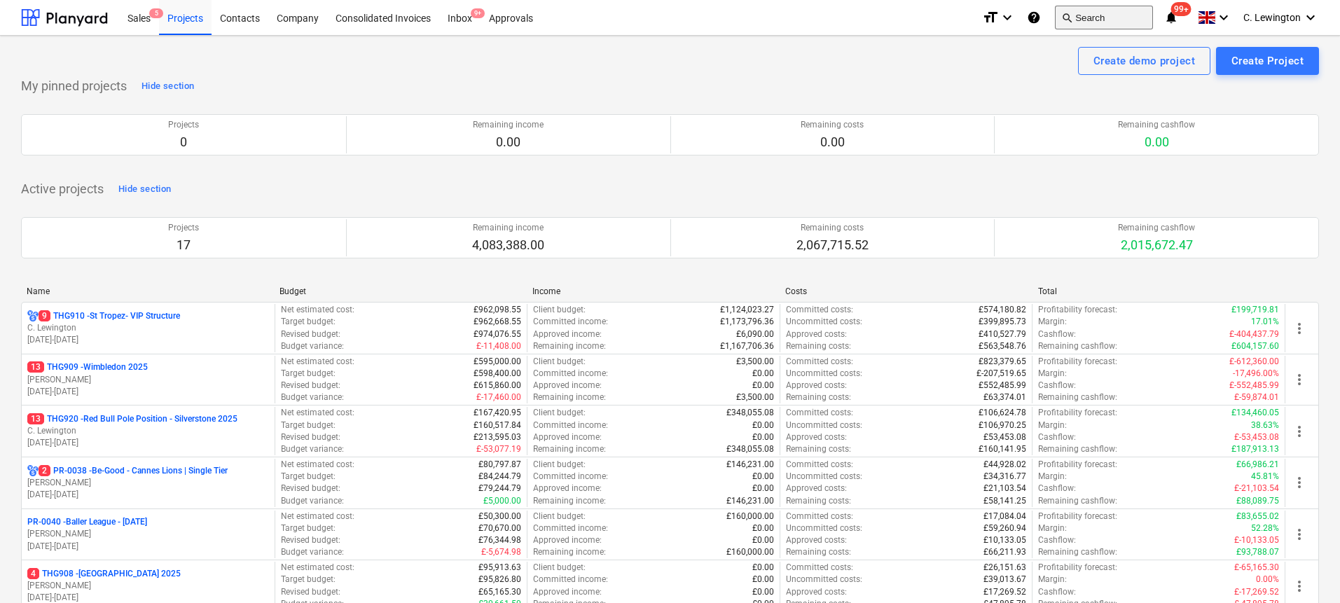
click at [1143, 11] on button "search Search" at bounding box center [1104, 18] width 98 height 24
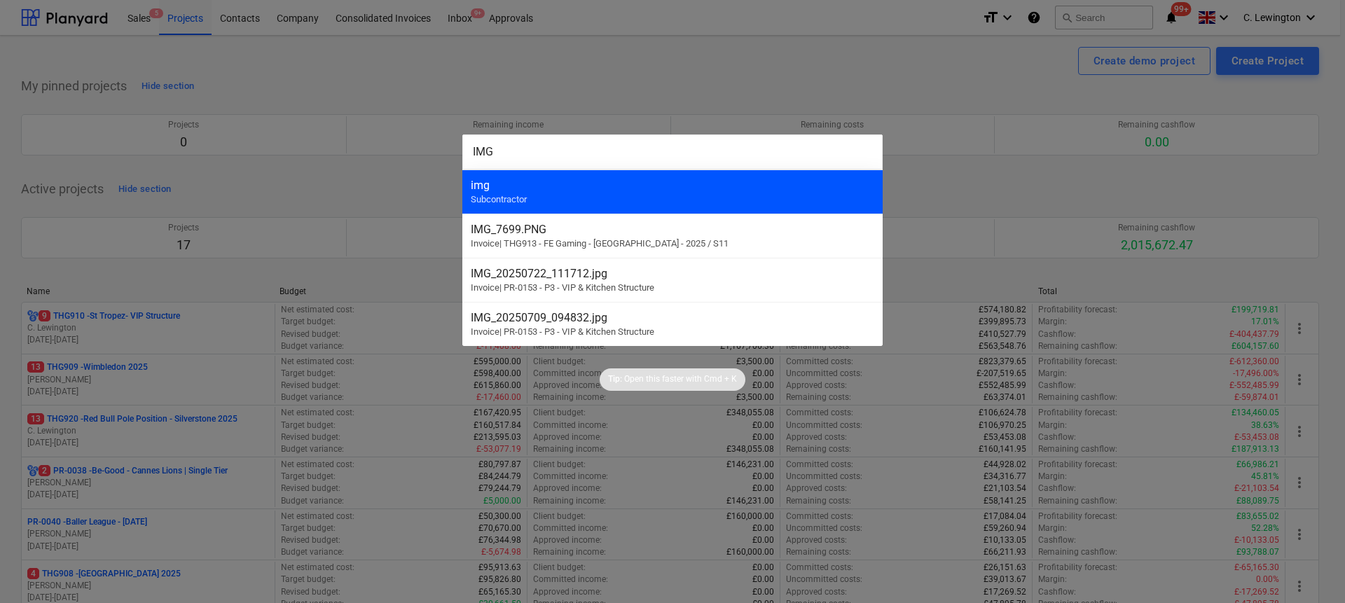
type input "IMG"
click at [705, 181] on div "img" at bounding box center [672, 185] width 403 height 13
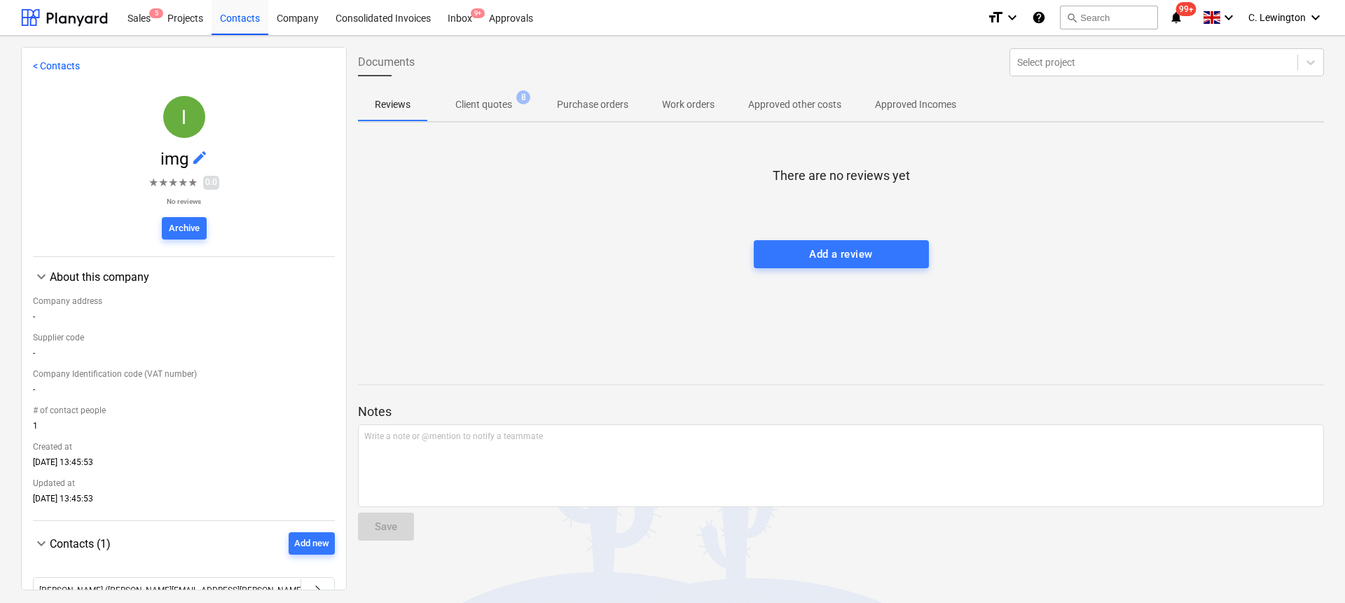
click at [491, 96] on span "Client quotes 8" at bounding box center [483, 104] width 113 height 25
